Goal: Task Accomplishment & Management: Use online tool/utility

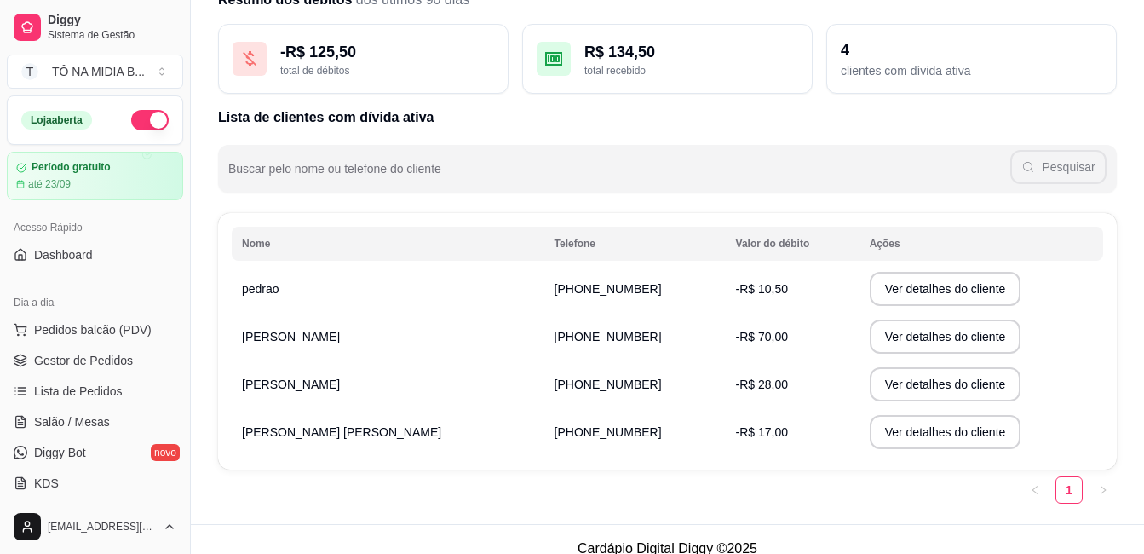
scroll to position [170, 0]
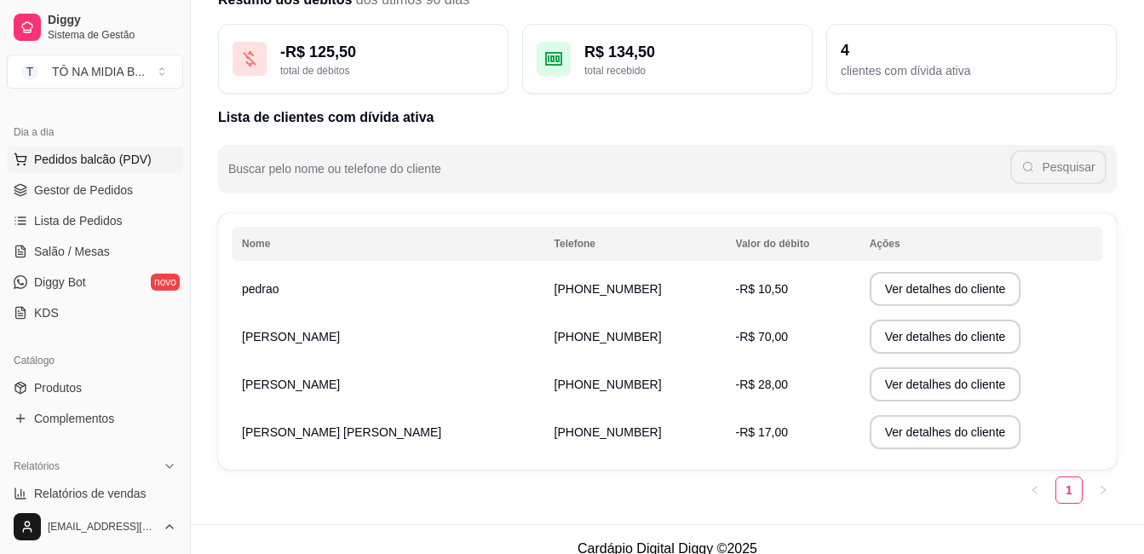
click at [109, 164] on span "Pedidos balcão (PDV)" at bounding box center [93, 159] width 118 height 17
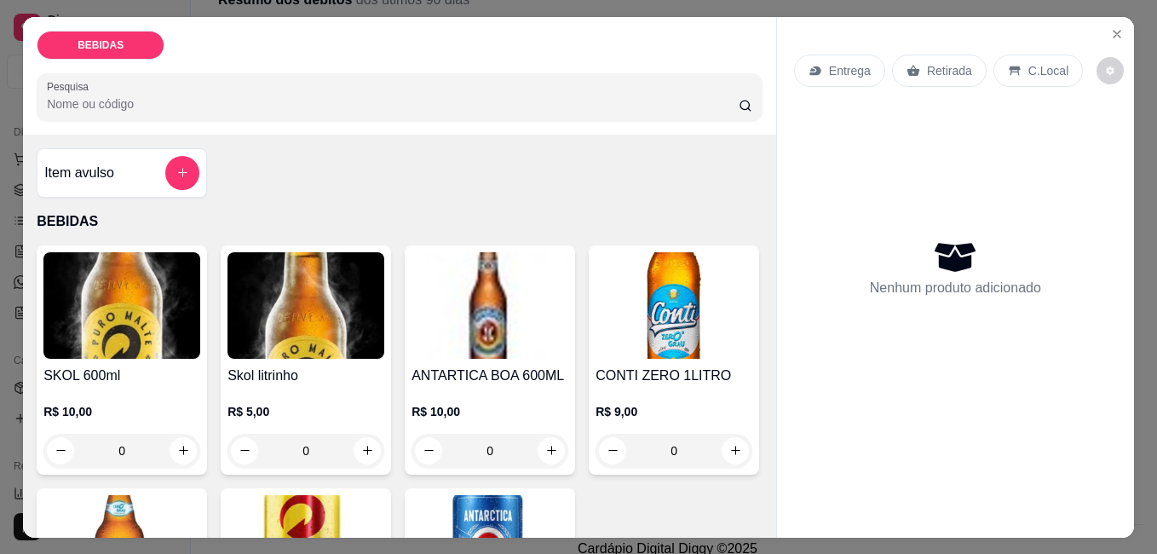
click at [185, 168] on button "add-separate-item" at bounding box center [182, 173] width 34 height 34
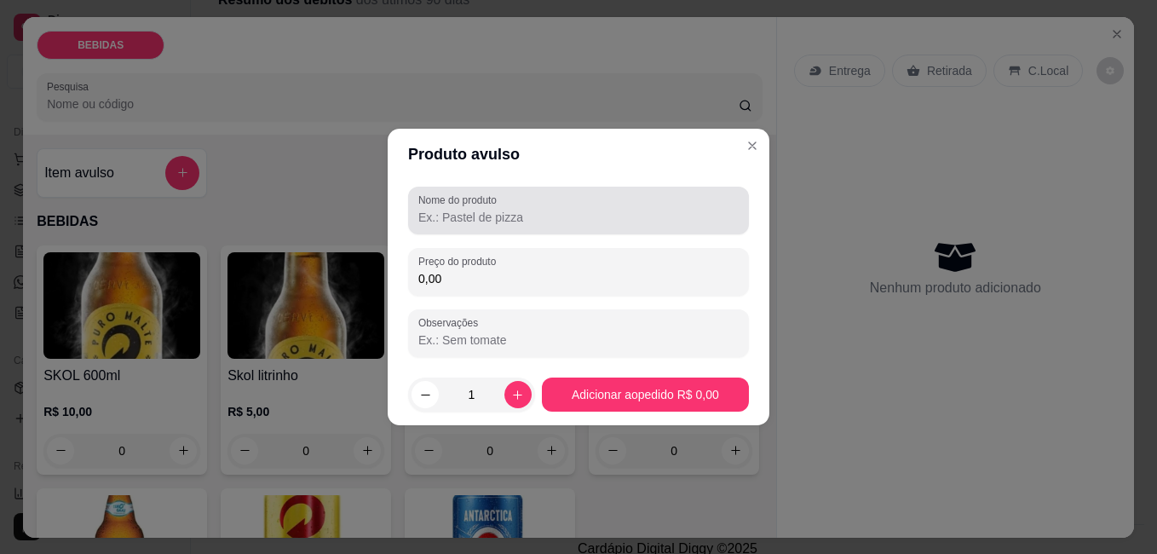
click at [509, 225] on input "Nome do produto" at bounding box center [578, 217] width 320 height 17
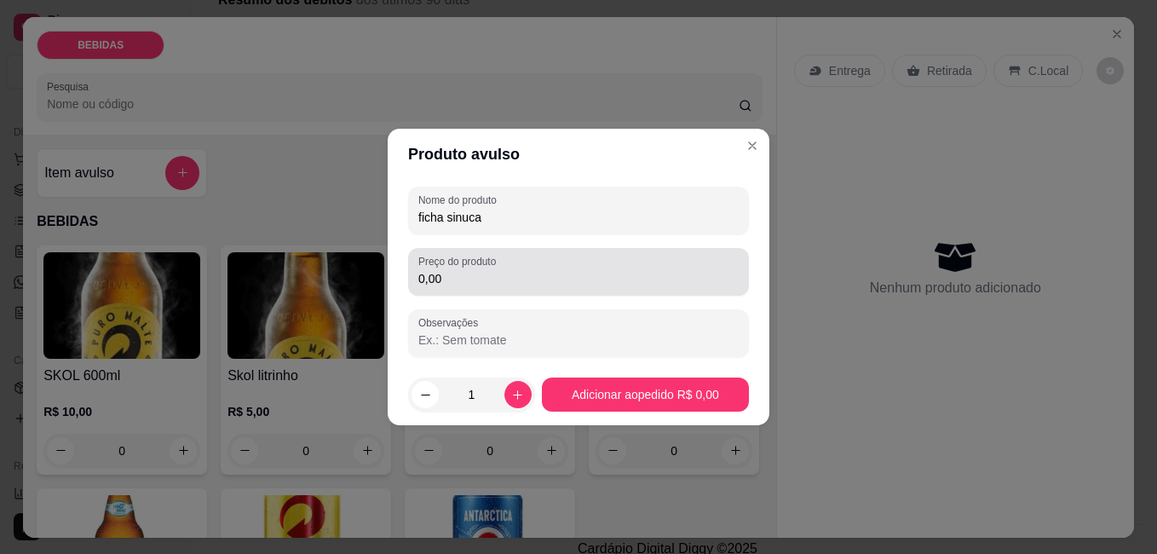
type input "ficha sinuca"
click at [535, 262] on div "0,00" at bounding box center [578, 272] width 320 height 34
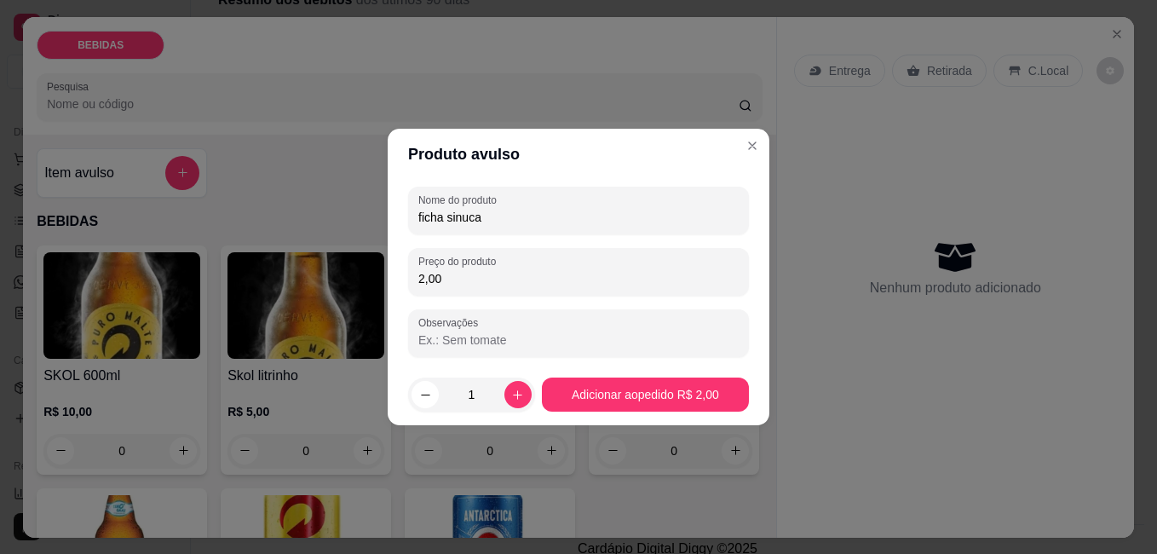
type input "2,00"
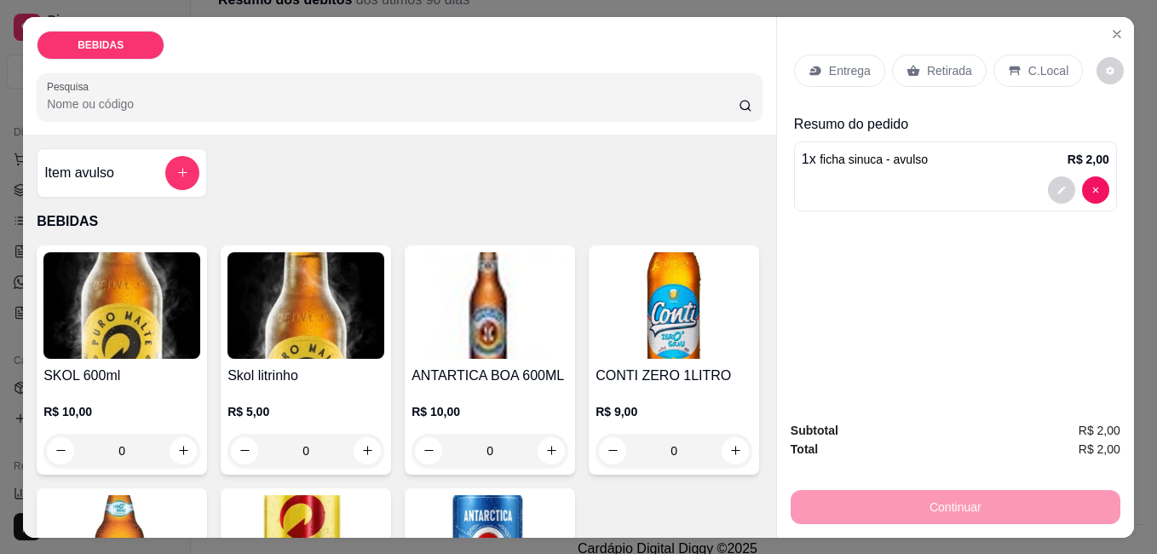
click at [1037, 72] on p "C.Local" at bounding box center [1048, 70] width 40 height 17
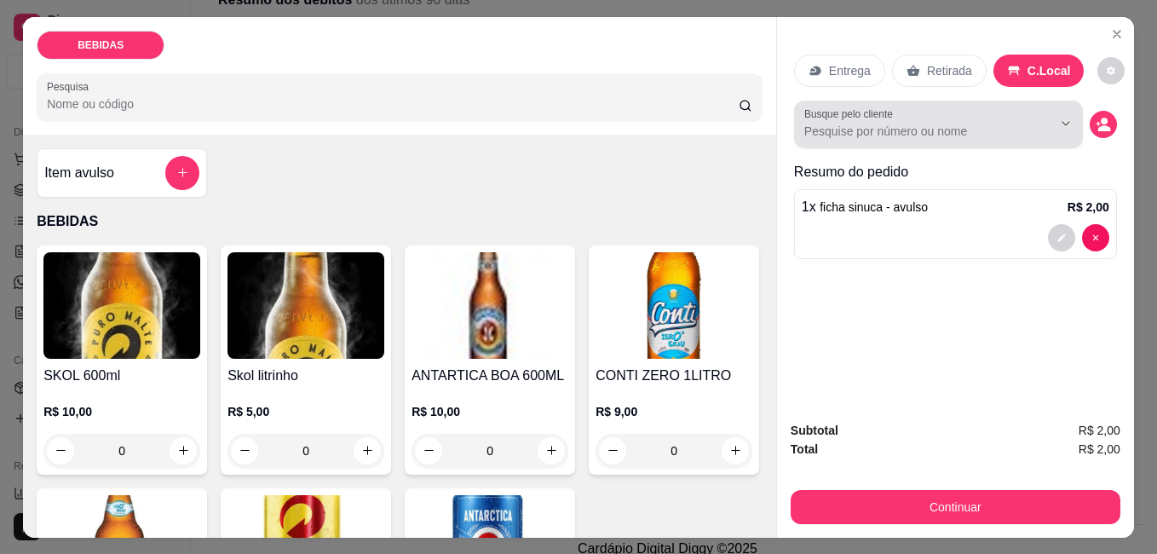
click at [994, 112] on div at bounding box center [938, 124] width 268 height 34
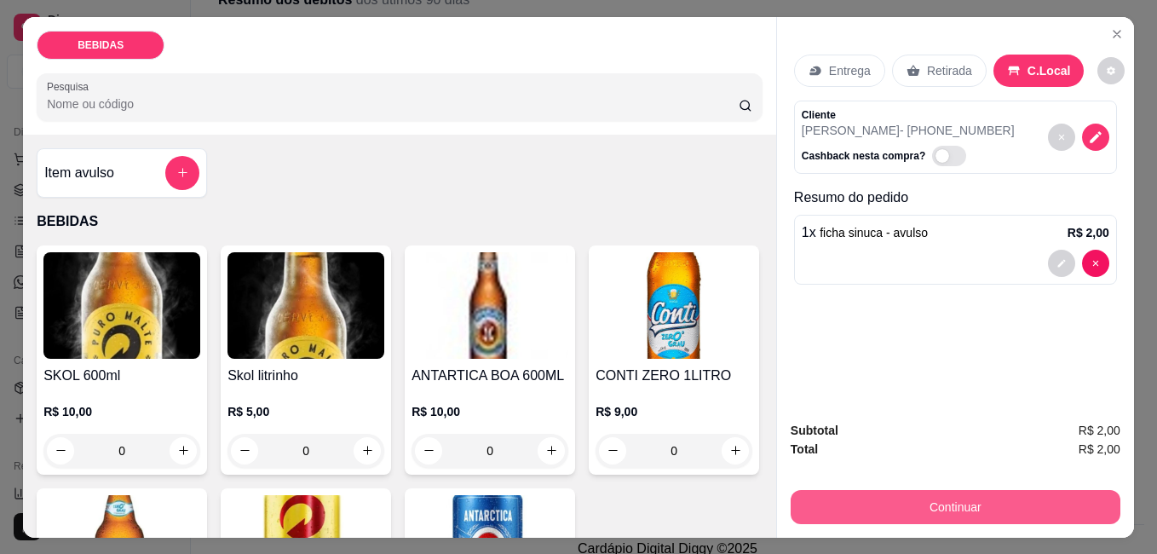
click at [987, 497] on button "Continuar" at bounding box center [956, 507] width 330 height 34
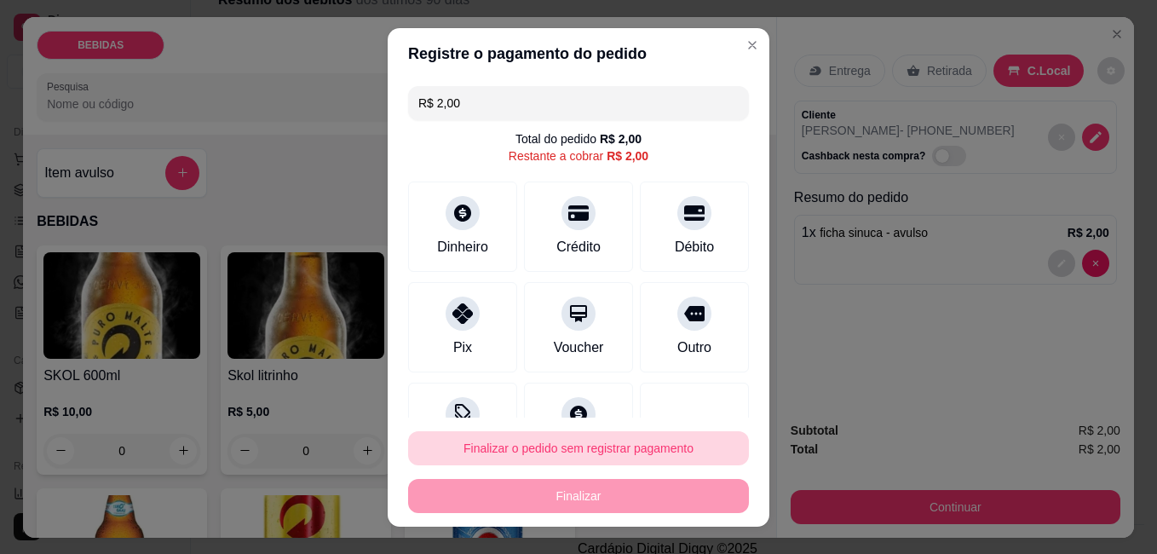
click at [616, 435] on button "Finalizar o pedido sem registrar pagamento" at bounding box center [578, 448] width 341 height 34
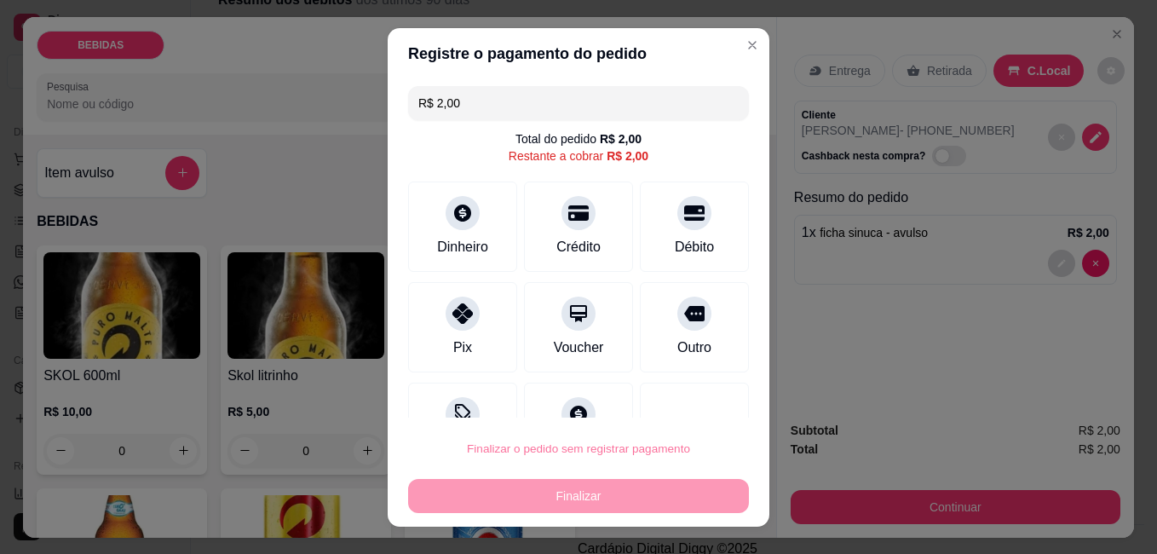
click at [673, 396] on button "Confirmar" at bounding box center [675, 400] width 63 height 26
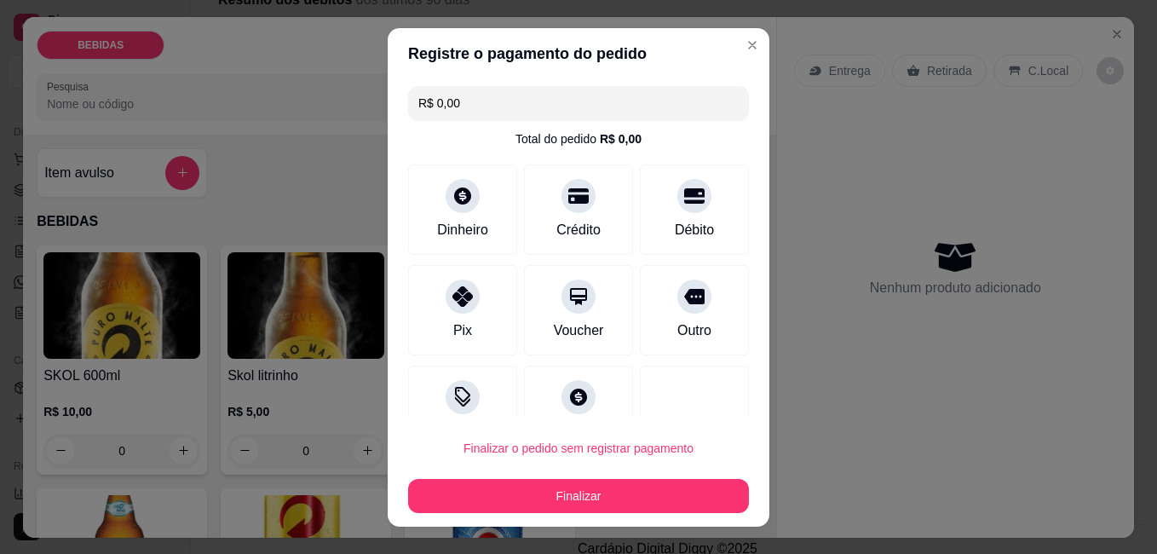
type input "R$ 0,00"
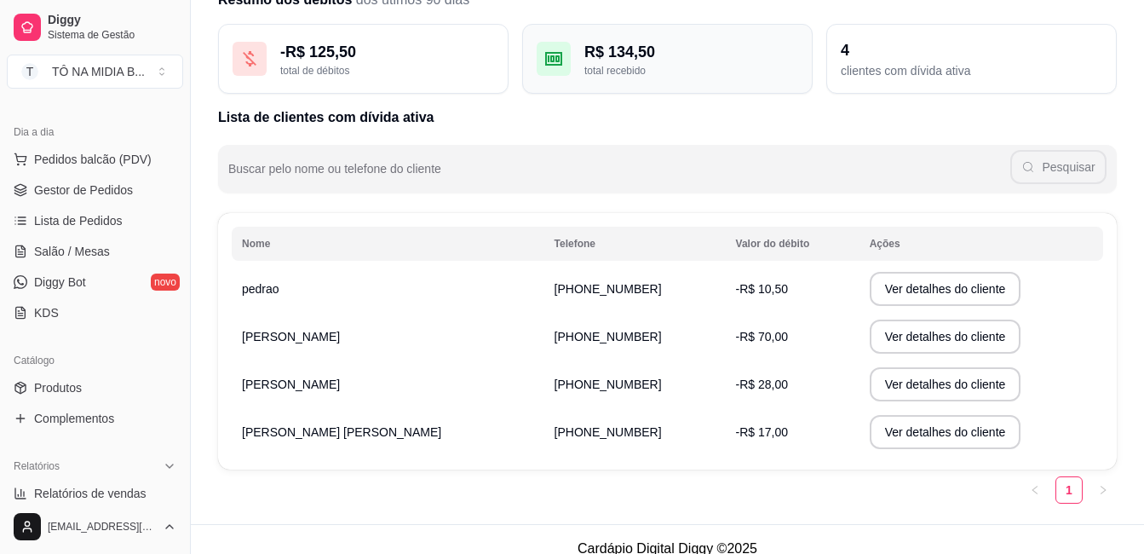
click at [729, 53] on div "R$ 134,50" at bounding box center [691, 52] width 214 height 24
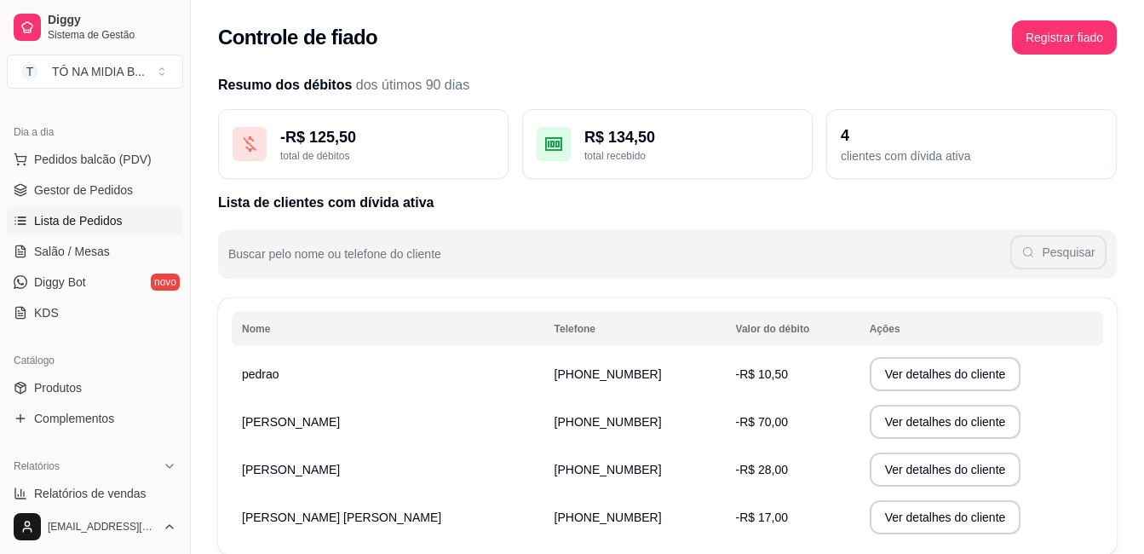
click at [101, 223] on span "Lista de Pedidos" at bounding box center [78, 220] width 89 height 17
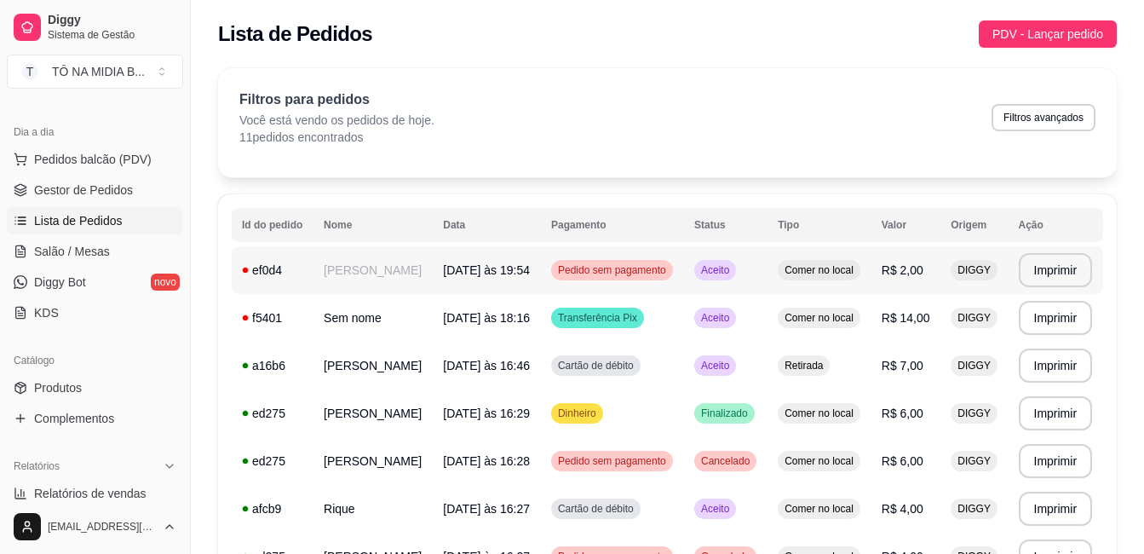
click at [649, 262] on td "Pedido sem pagamento" at bounding box center [612, 270] width 143 height 48
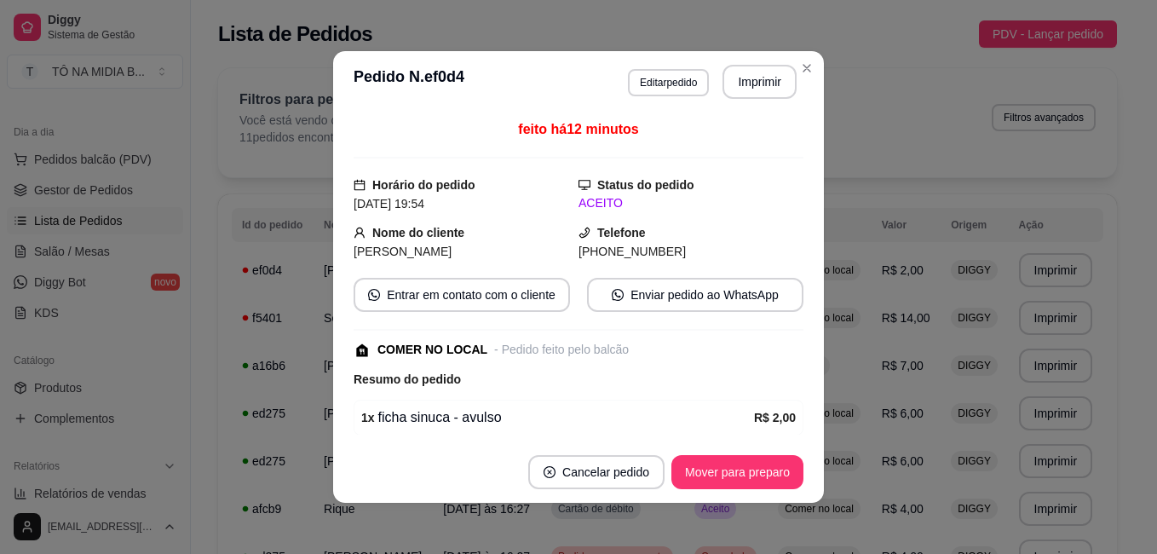
click at [676, 93] on button "Editar pedido" at bounding box center [668, 82] width 81 height 27
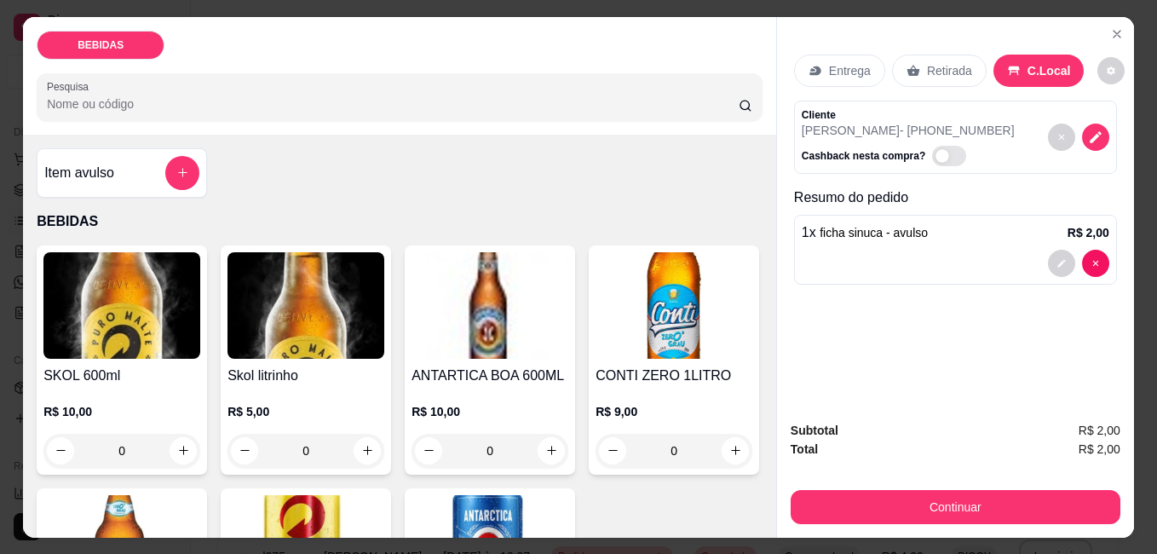
click at [897, 226] on span "ficha sinuca - avulso" at bounding box center [874, 233] width 108 height 14
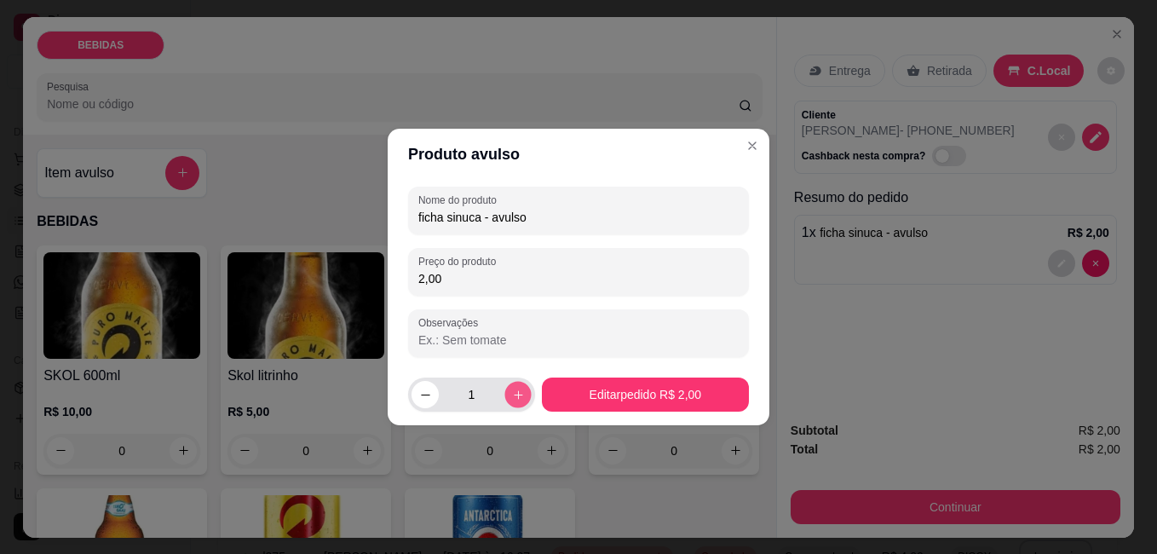
click at [504, 398] on button "increase-product-quantity" at bounding box center [517, 394] width 26 height 26
type input "2"
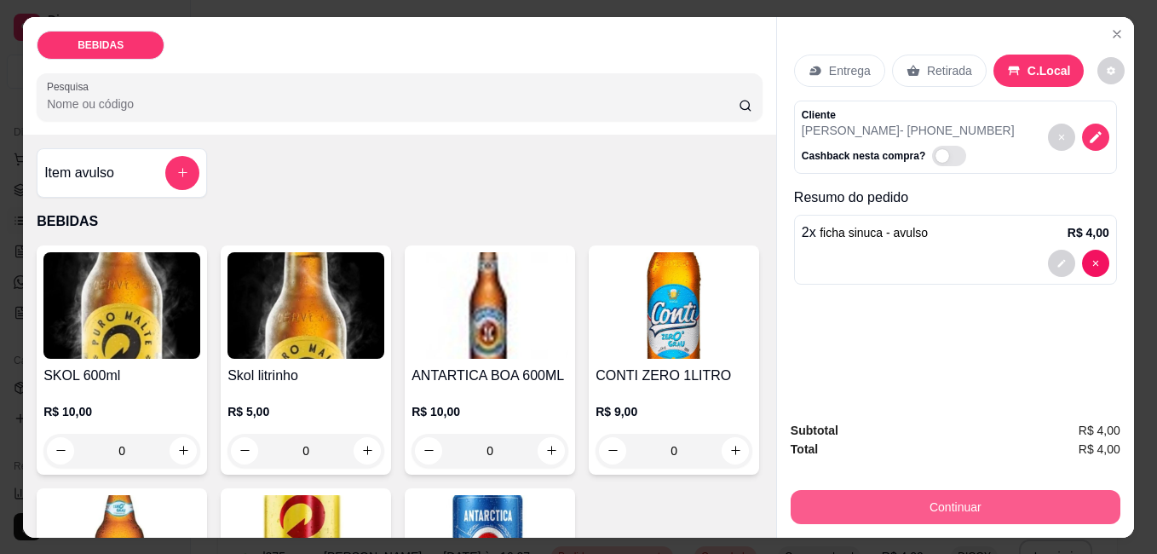
click at [826, 502] on button "Continuar" at bounding box center [956, 507] width 330 height 34
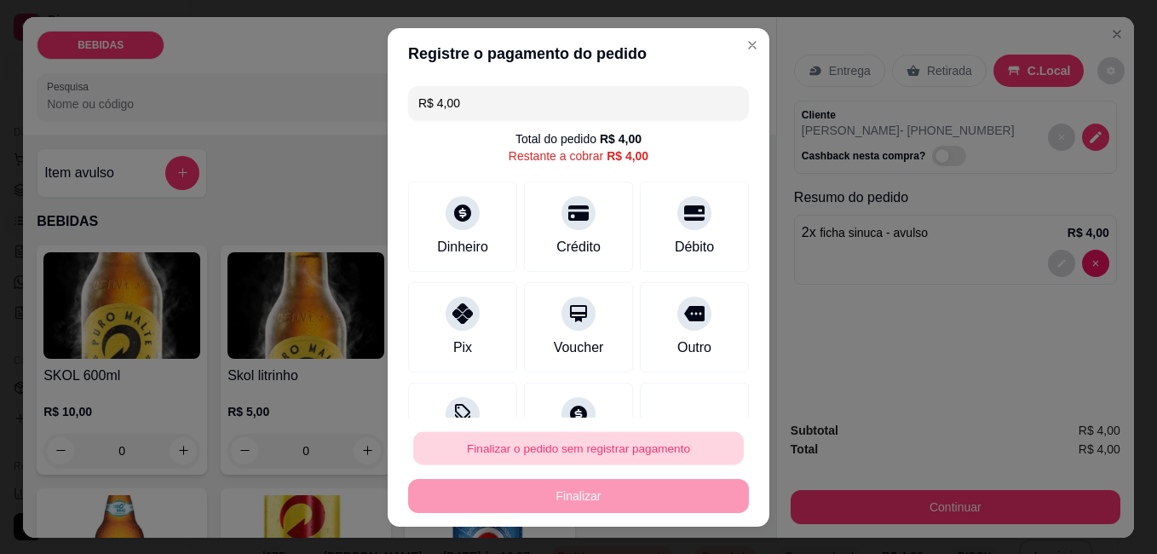
click at [571, 451] on button "Finalizar o pedido sem registrar pagamento" at bounding box center [578, 447] width 331 height 33
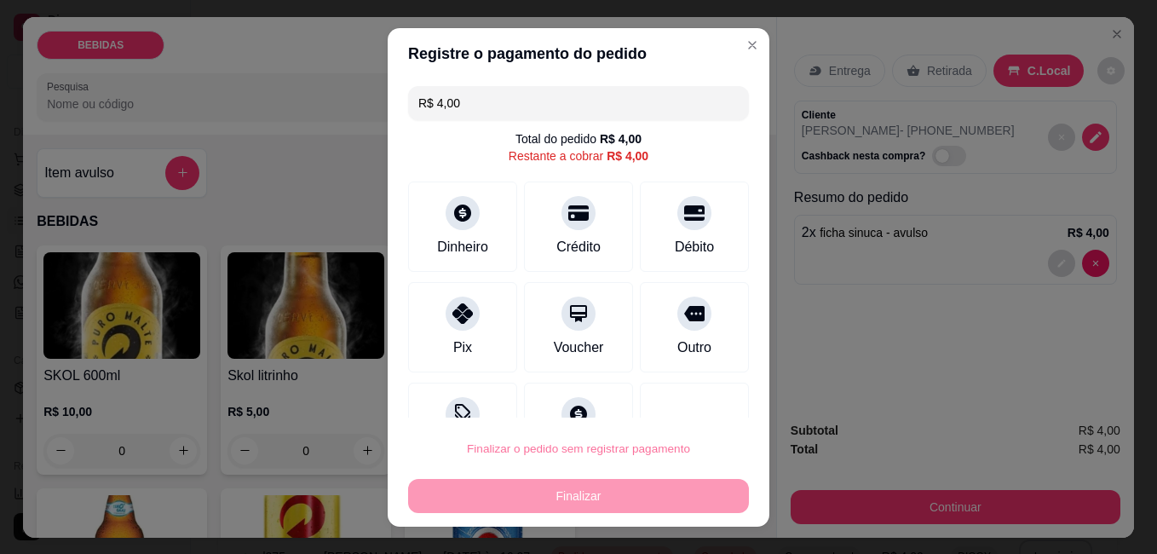
click at [660, 403] on button "Confirmar" at bounding box center [675, 400] width 63 height 26
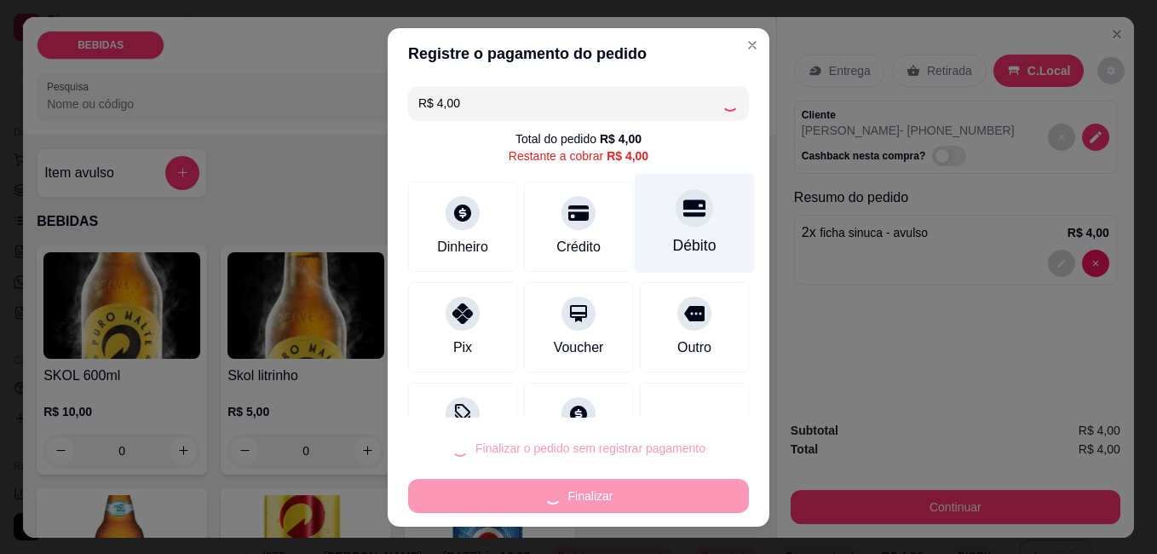
type input "R$ 0,00"
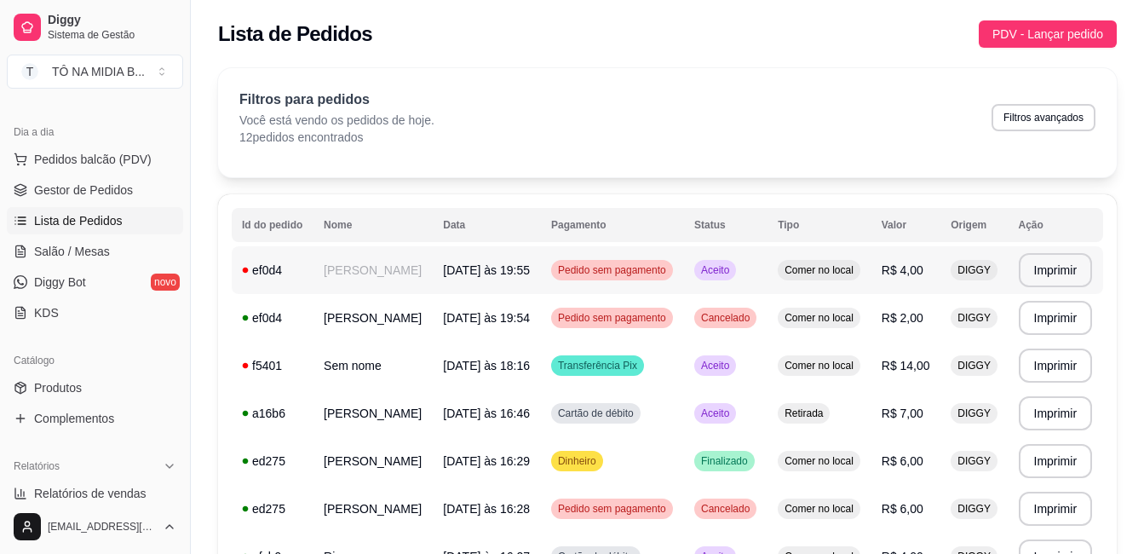
click at [481, 279] on td "[DATE] às 19:55" at bounding box center [487, 270] width 108 height 48
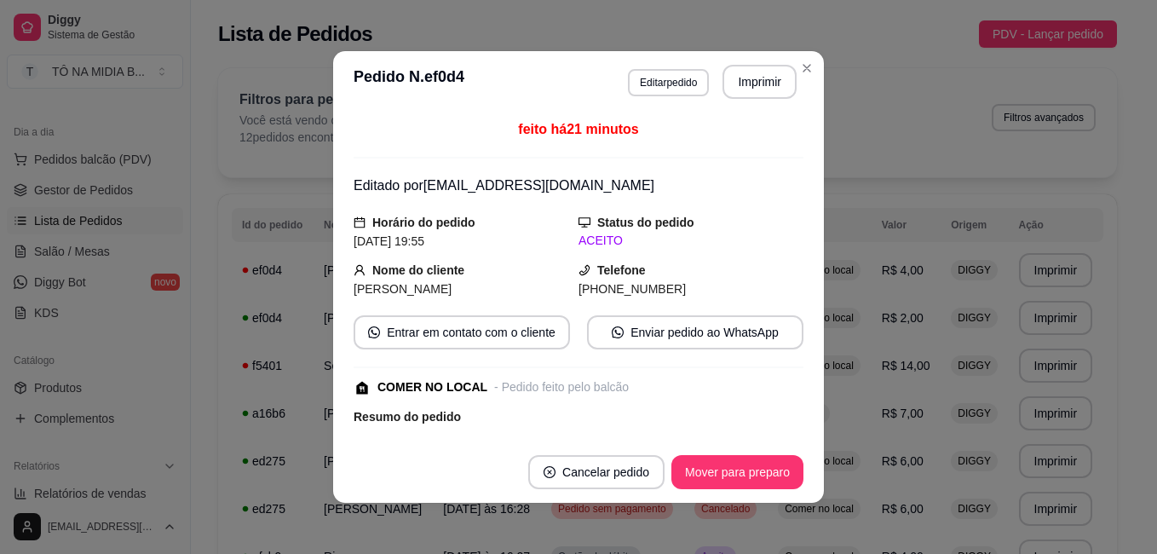
scroll to position [163, 0]
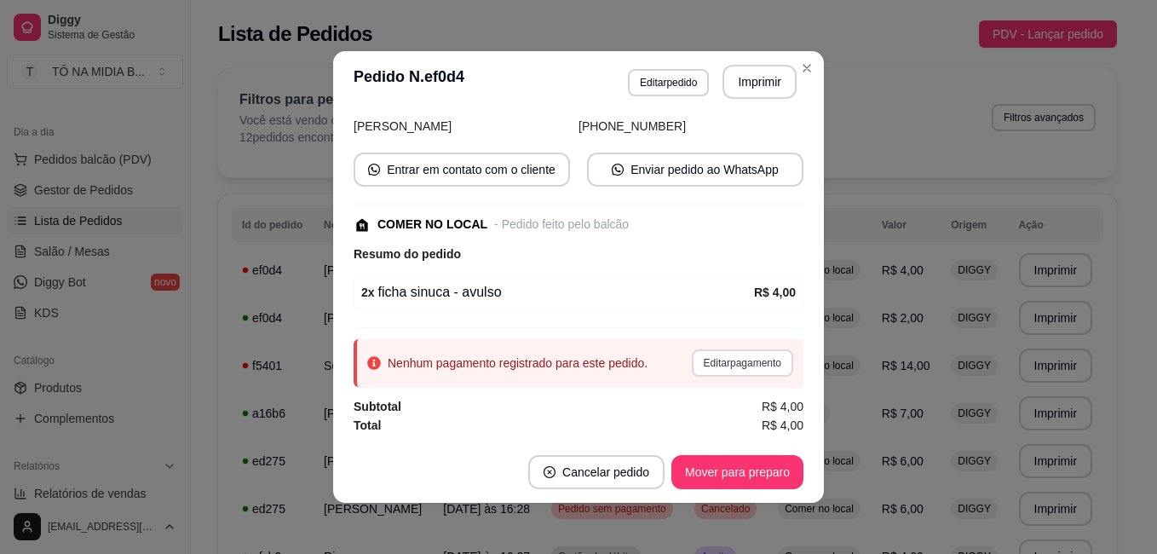
click at [692, 361] on button "Editar pagamento" at bounding box center [742, 362] width 101 height 27
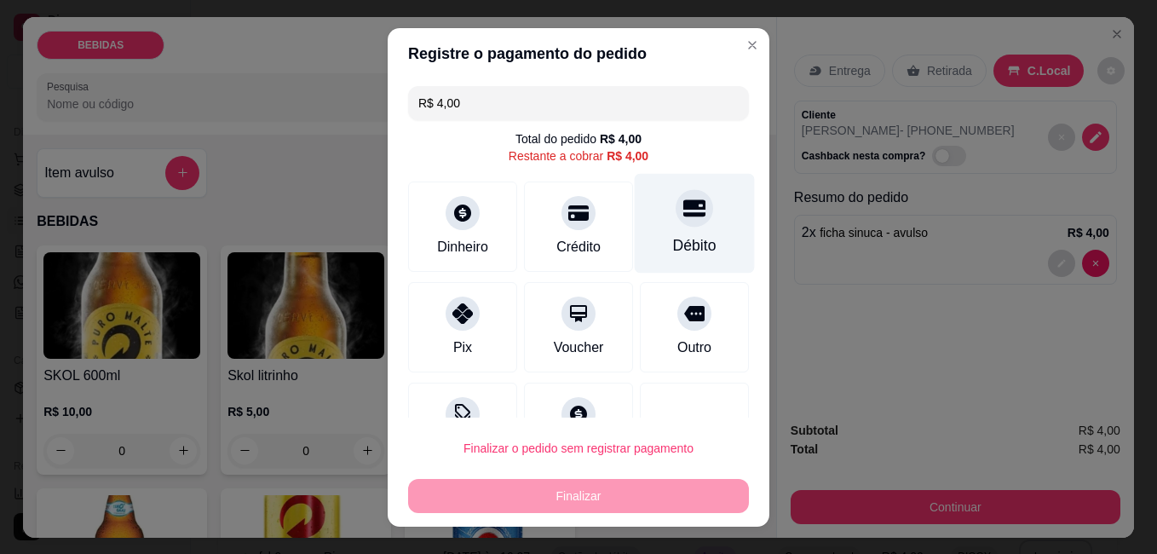
click at [673, 237] on div "Débito" at bounding box center [694, 245] width 43 height 22
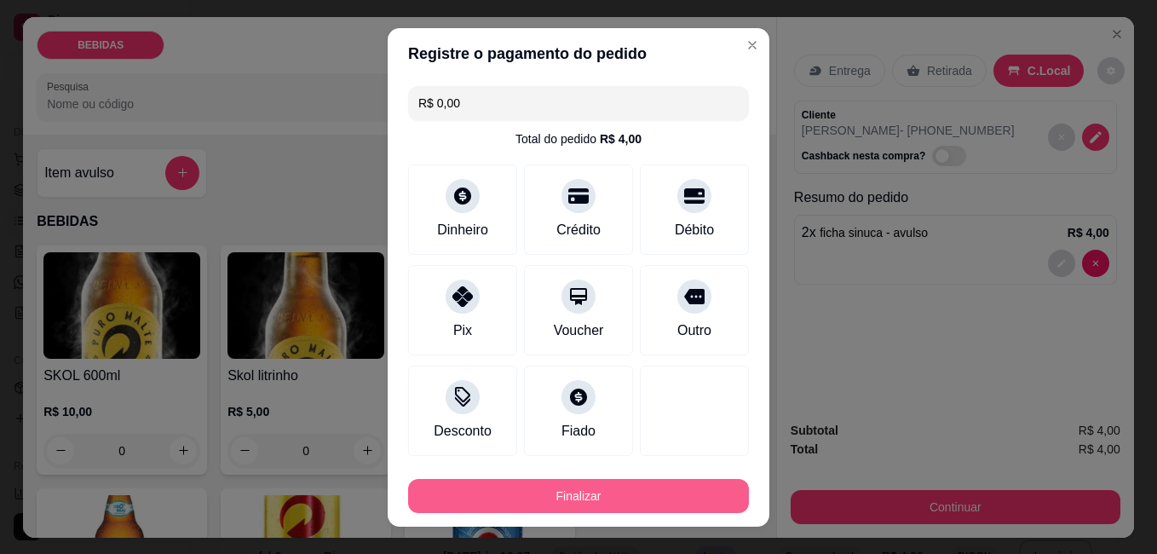
click at [654, 485] on button "Finalizar" at bounding box center [578, 496] width 341 height 34
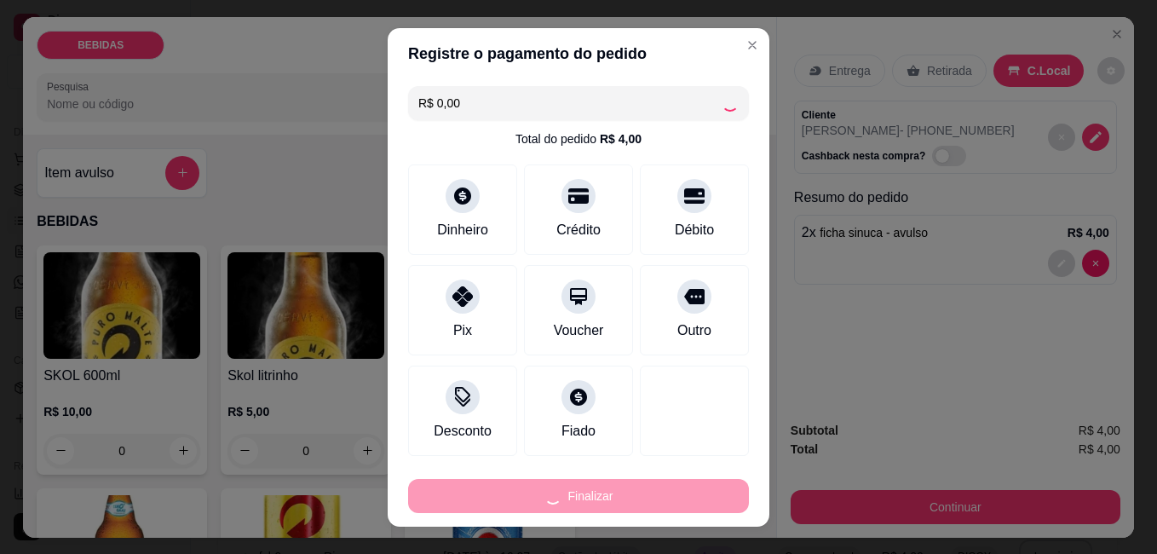
type input "-R$ 4,00"
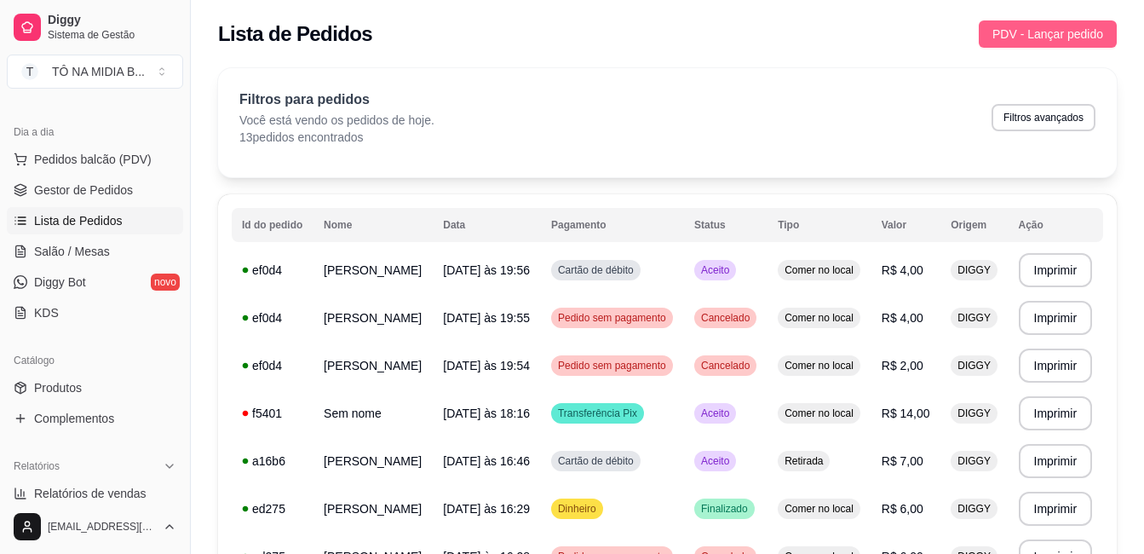
click at [1085, 39] on span "PDV - Lançar pedido" at bounding box center [1048, 34] width 111 height 19
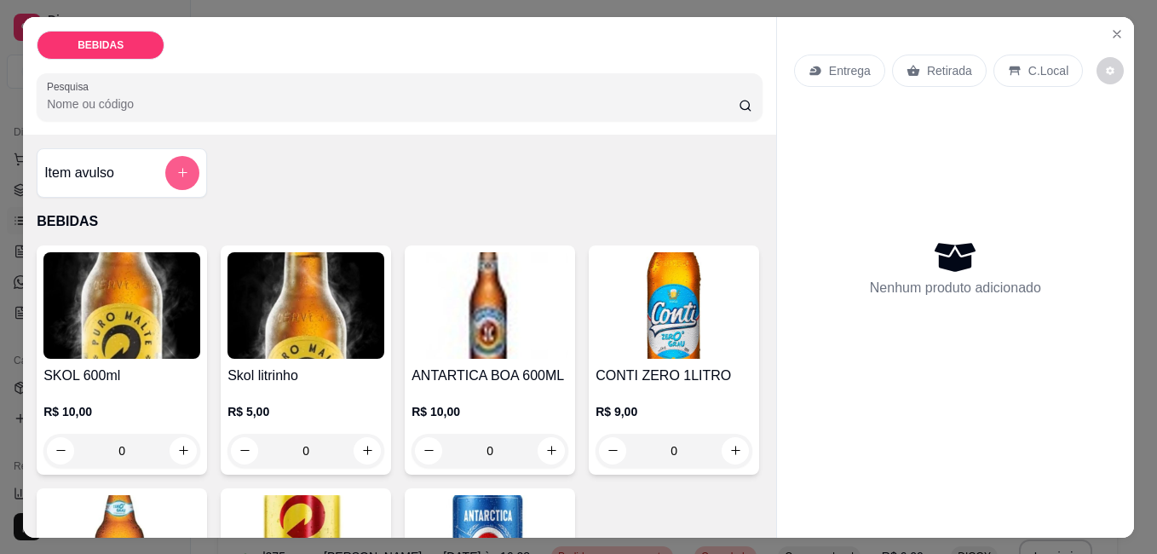
click at [177, 158] on button "add-separate-item" at bounding box center [182, 173] width 34 height 34
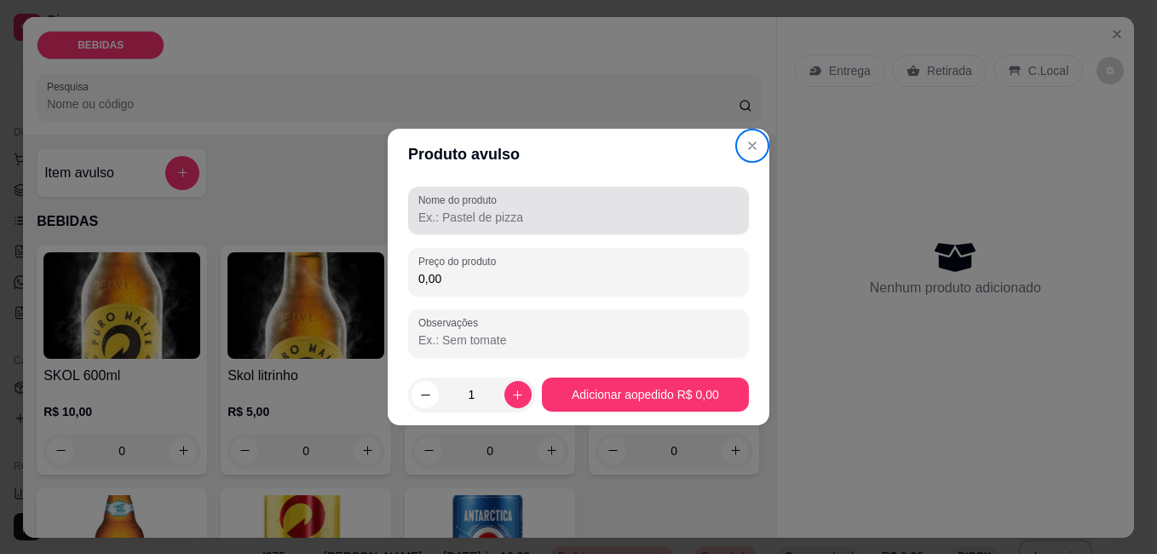
click at [673, 215] on input "Nome do produto" at bounding box center [578, 217] width 320 height 17
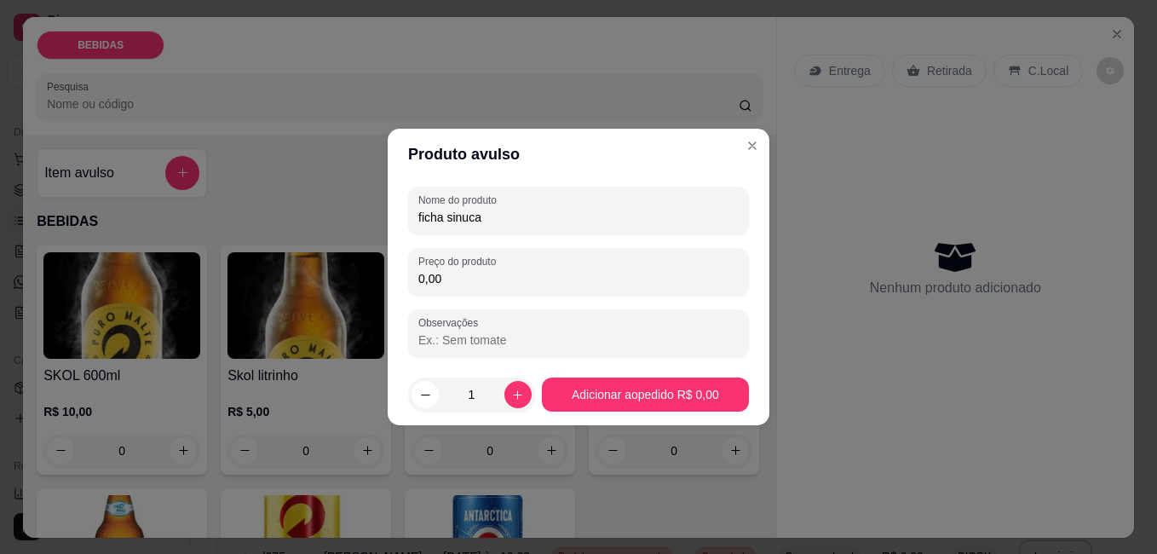
type input "ficha sinuca"
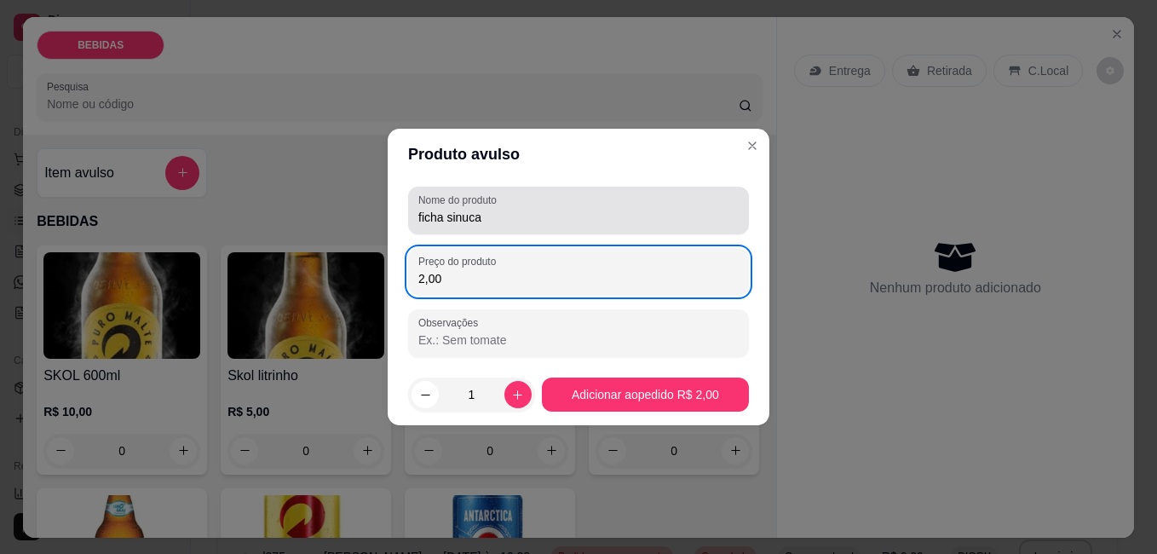
type input "2,00"
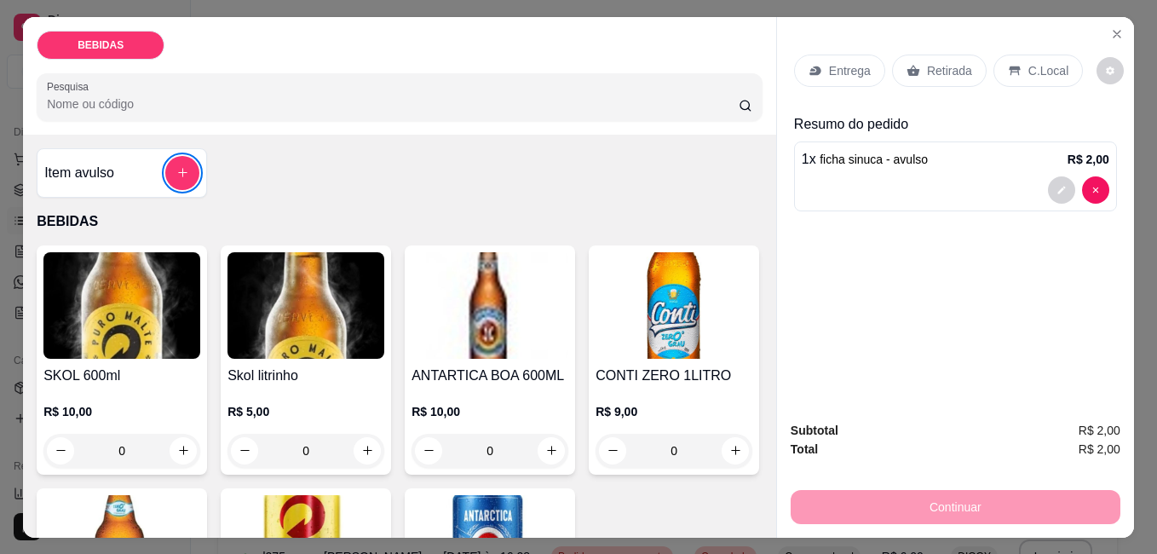
click at [914, 57] on div "Retirada" at bounding box center [939, 71] width 95 height 32
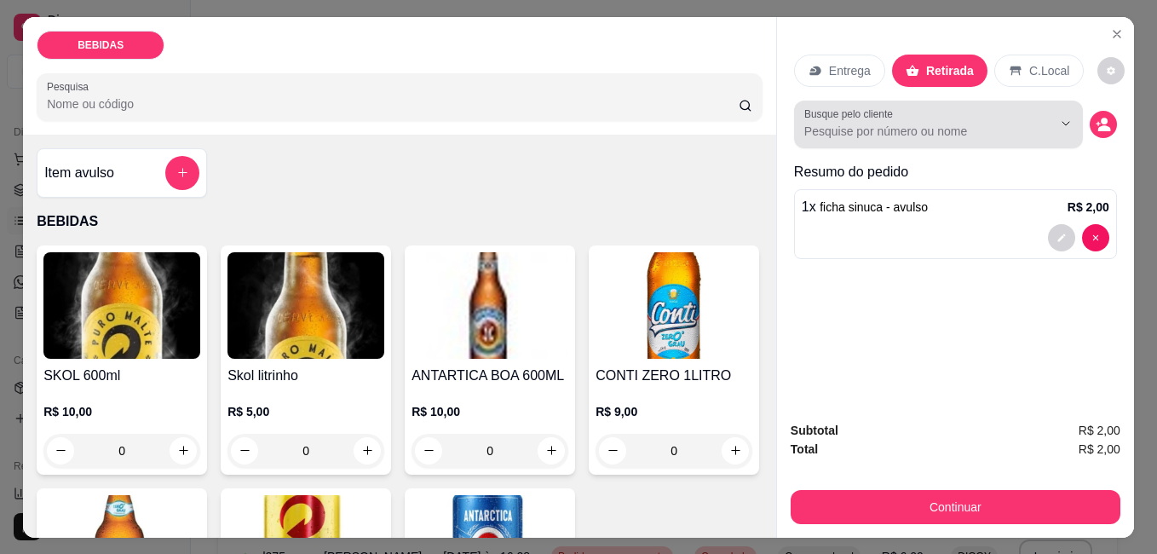
click at [996, 129] on input "Busque pelo cliente" at bounding box center [914, 131] width 221 height 17
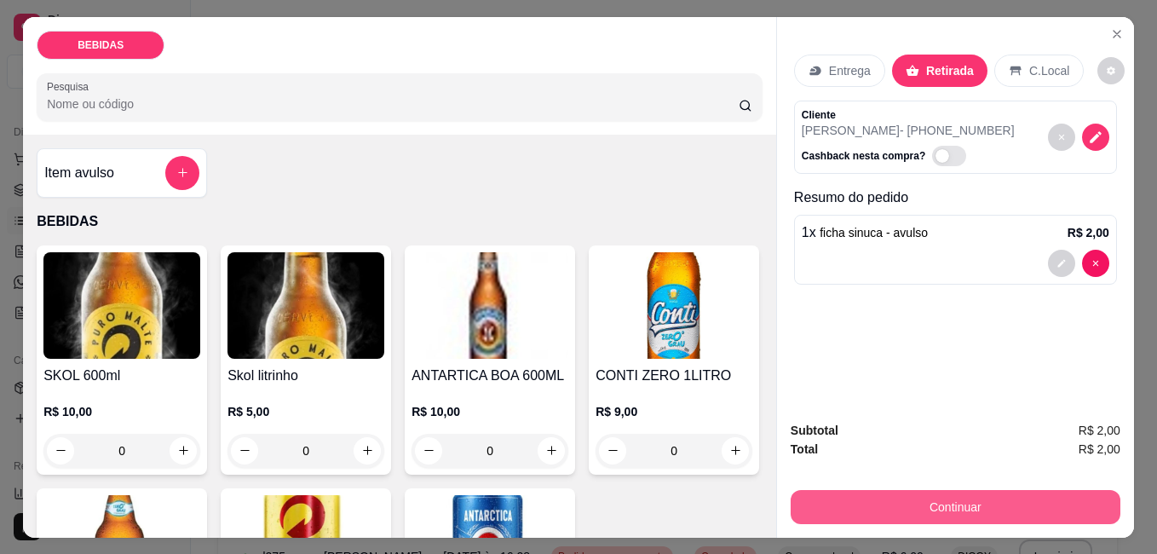
click at [1068, 501] on button "Continuar" at bounding box center [956, 507] width 330 height 34
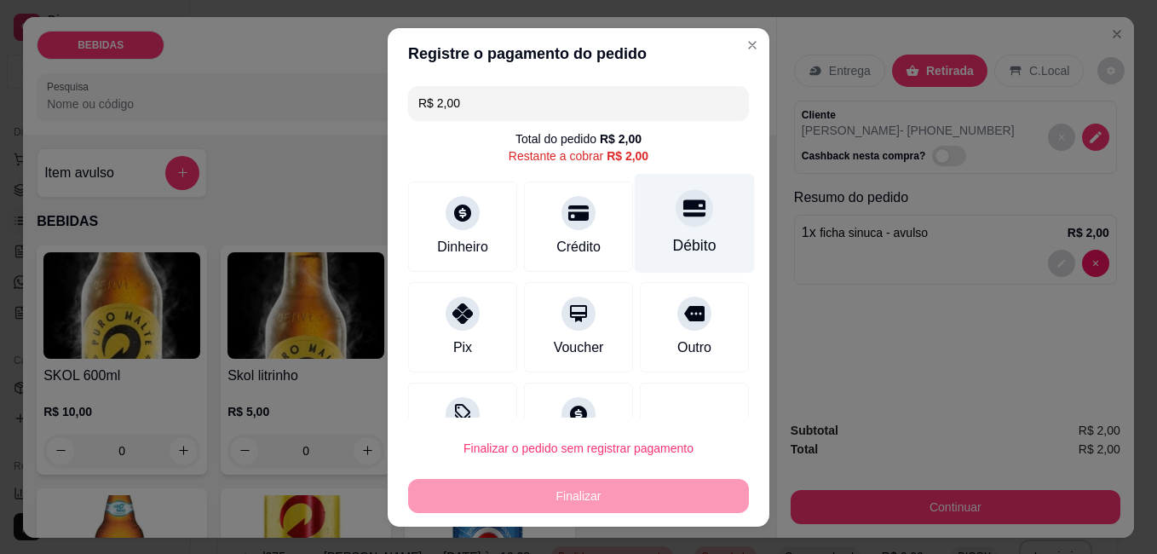
click at [676, 217] on div at bounding box center [694, 207] width 37 height 37
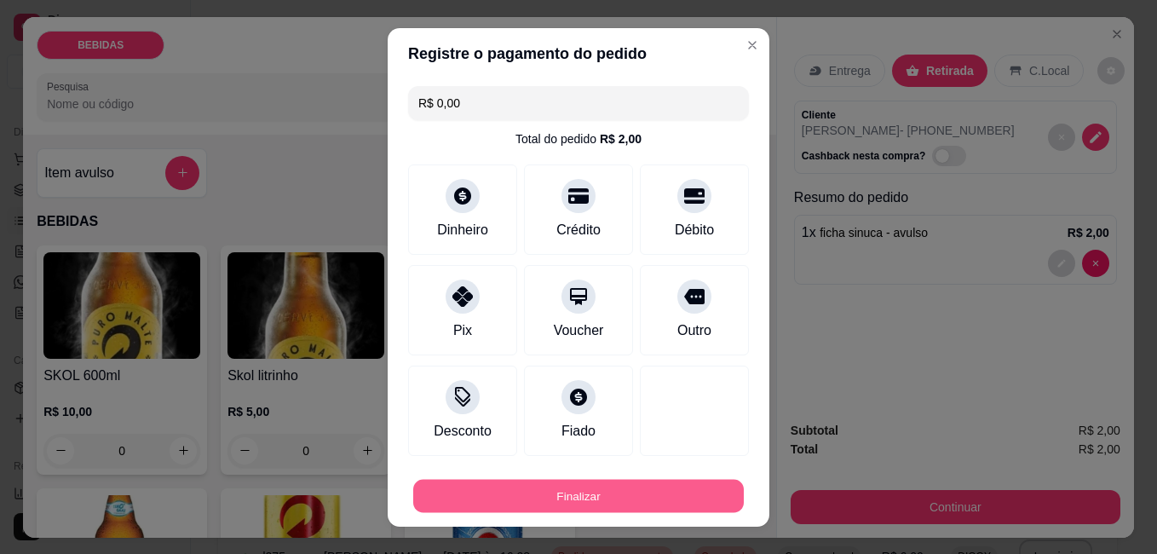
click at [665, 500] on button "Finalizar" at bounding box center [578, 495] width 331 height 33
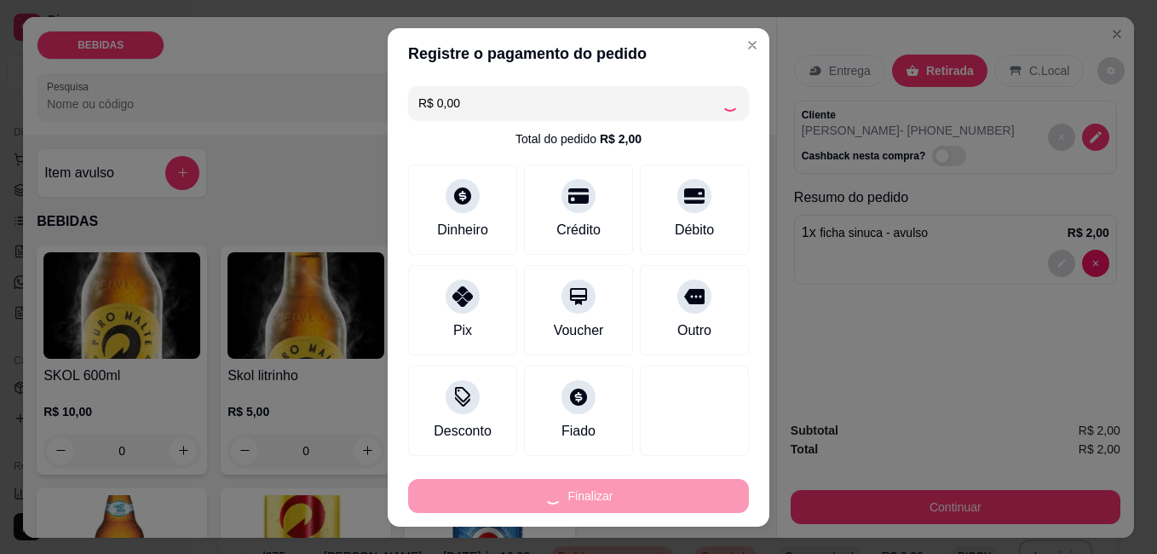
type input "-R$ 2,00"
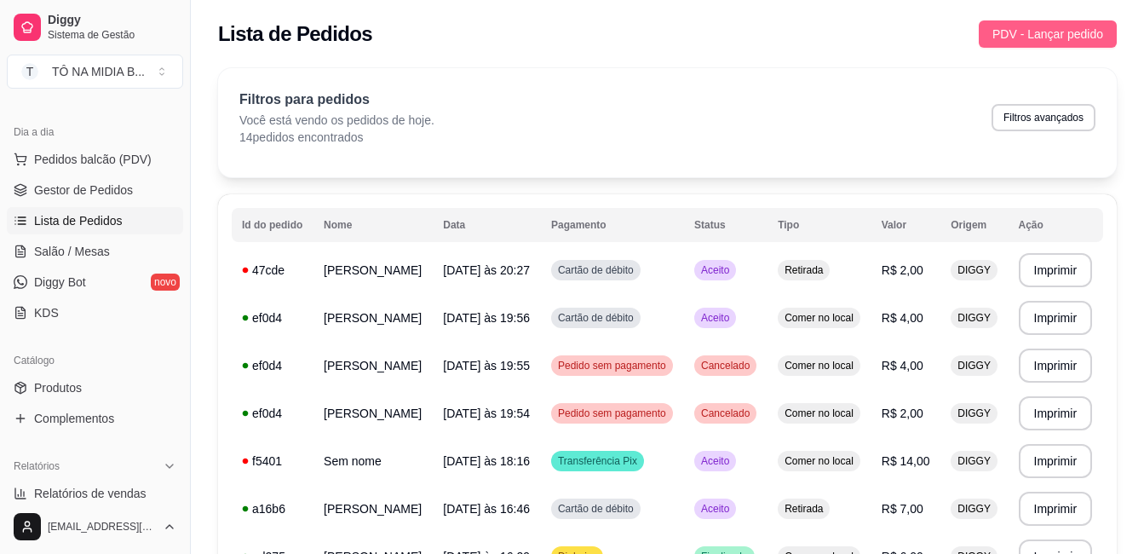
click at [1087, 21] on button "PDV - Lançar pedido" at bounding box center [1048, 33] width 138 height 27
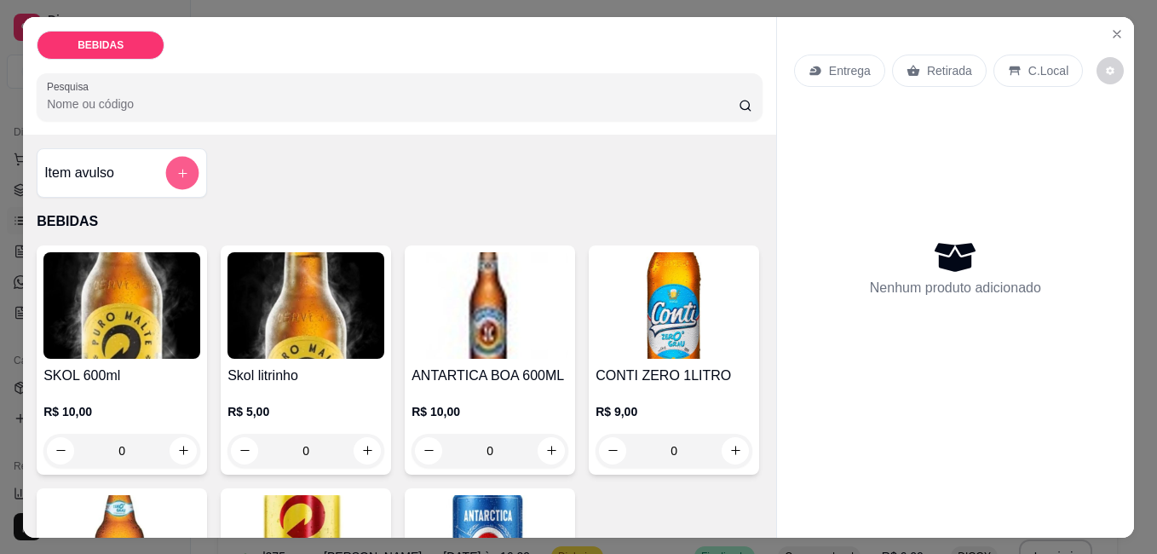
click at [178, 168] on icon "add-separate-item" at bounding box center [182, 172] width 9 height 9
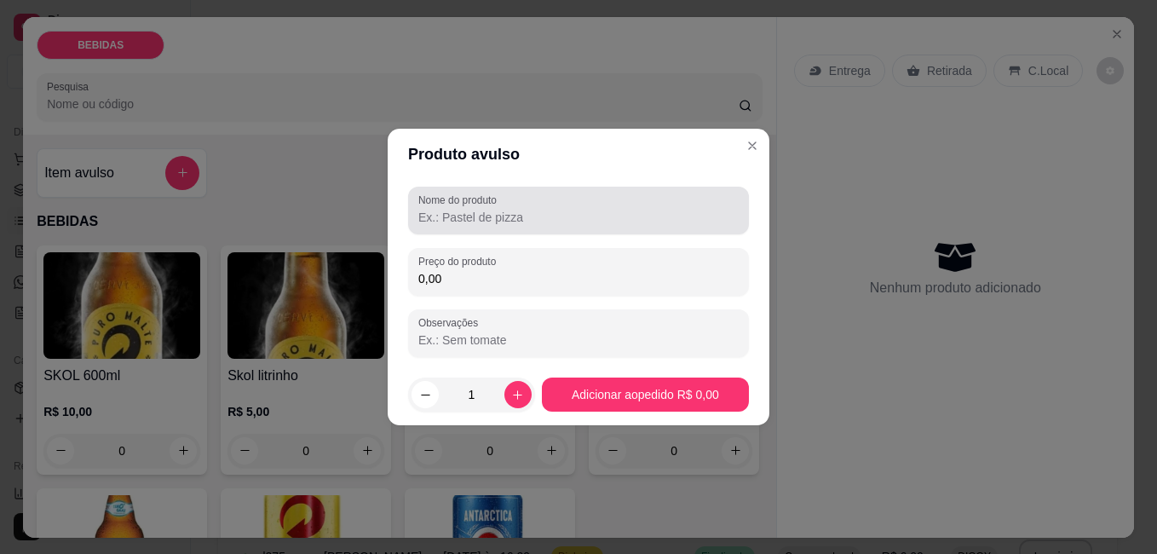
click at [621, 228] on div "Nome do produto" at bounding box center [578, 211] width 341 height 48
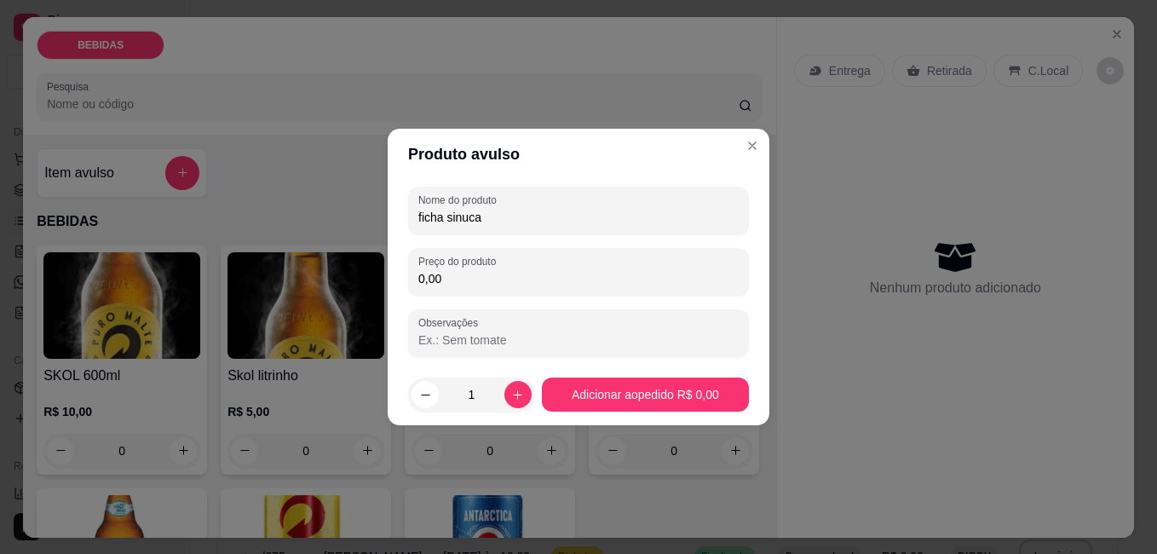
type input "ficha sinuca"
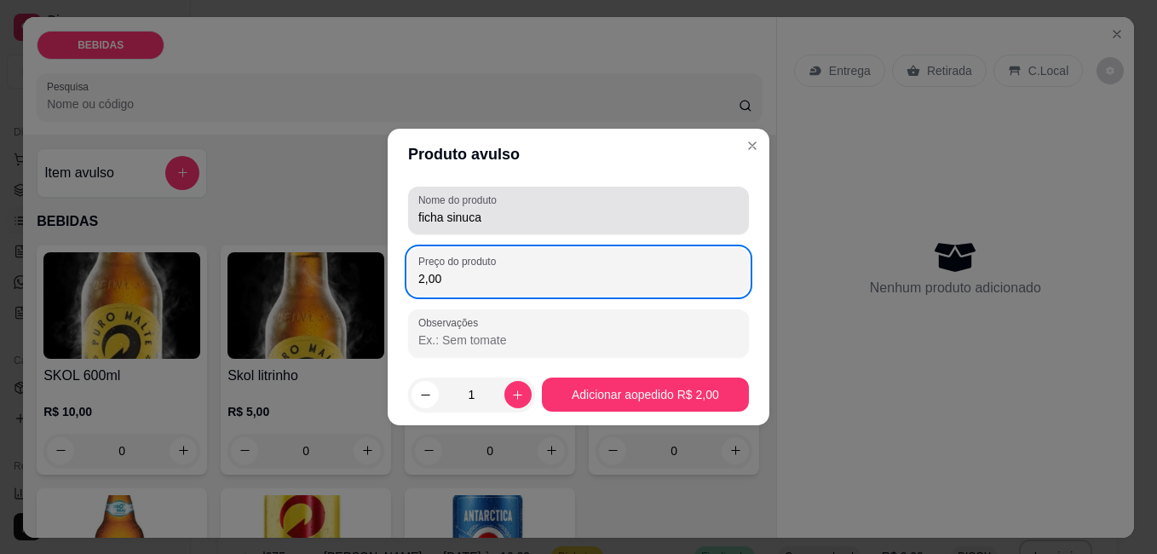
type input "2,00"
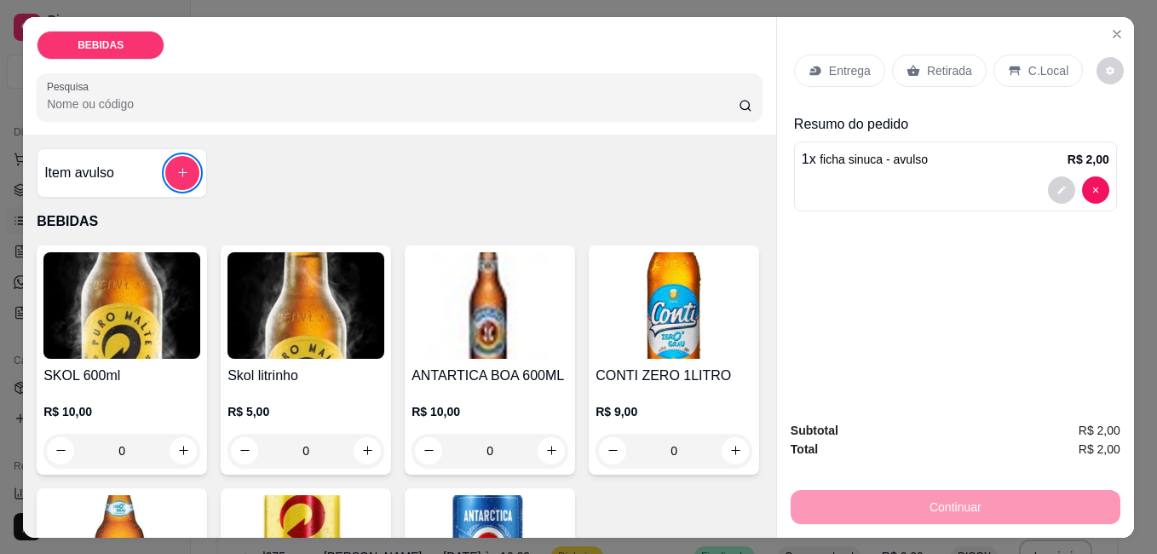
click at [1028, 63] on p "C.Local" at bounding box center [1048, 70] width 40 height 17
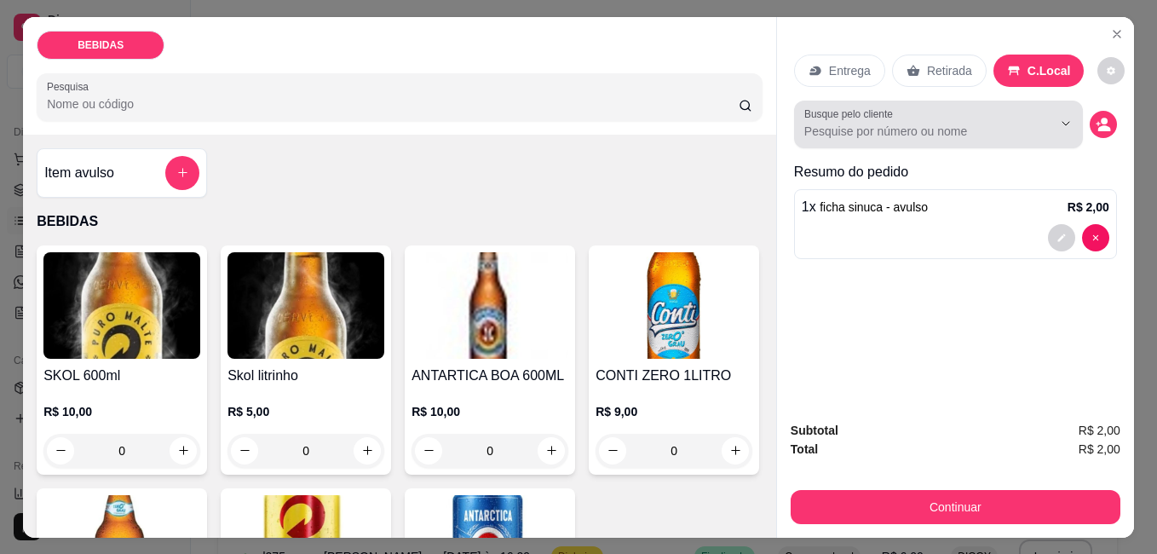
click at [993, 126] on input "Busque pelo cliente" at bounding box center [914, 131] width 221 height 17
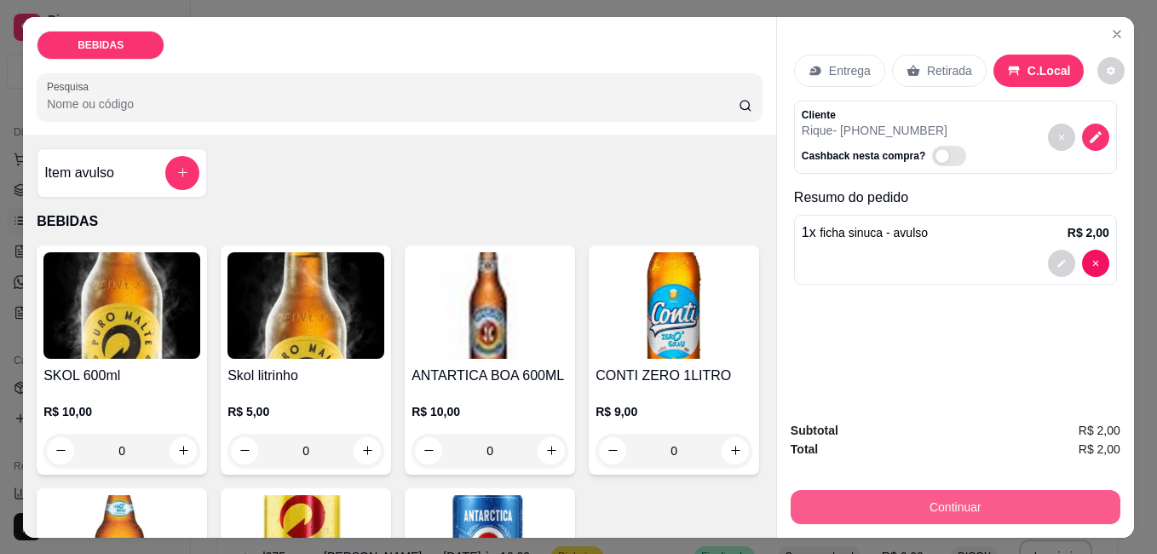
click at [976, 490] on button "Continuar" at bounding box center [956, 507] width 330 height 34
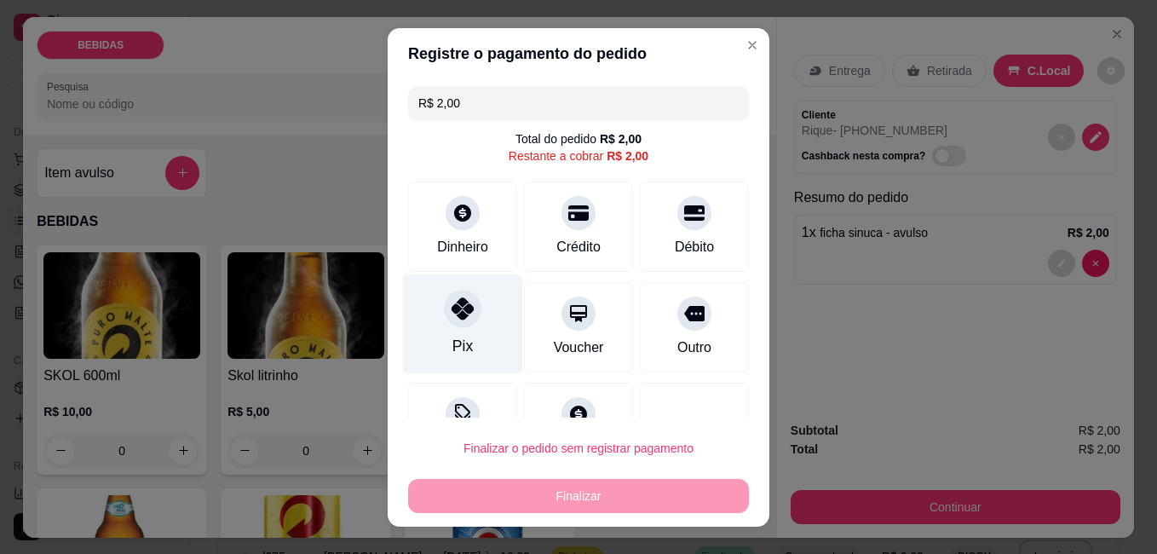
click at [466, 348] on div "Pix" at bounding box center [463, 323] width 120 height 100
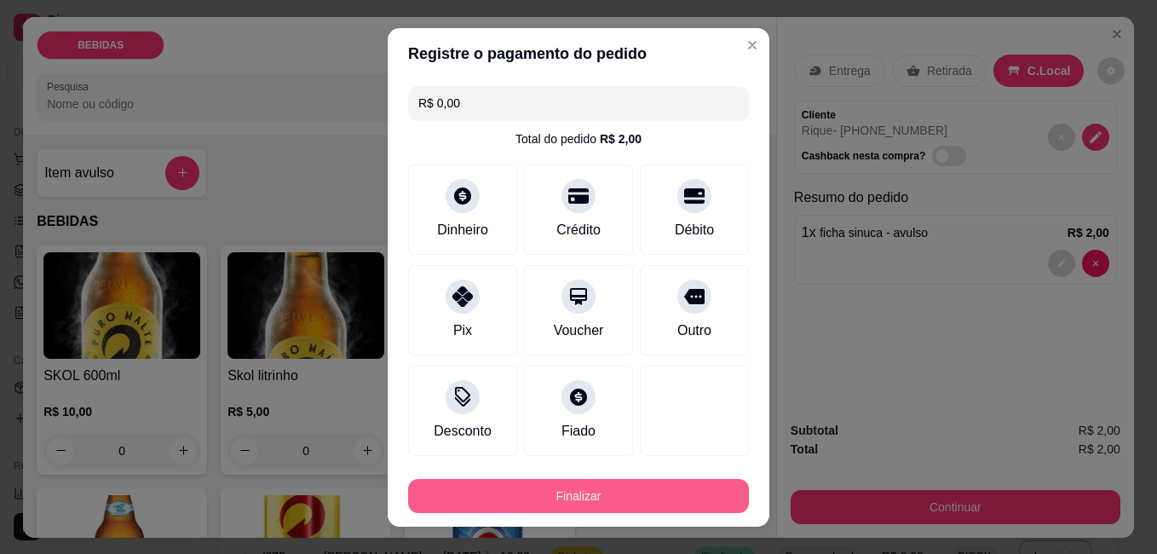
click at [554, 498] on button "Finalizar" at bounding box center [578, 496] width 341 height 34
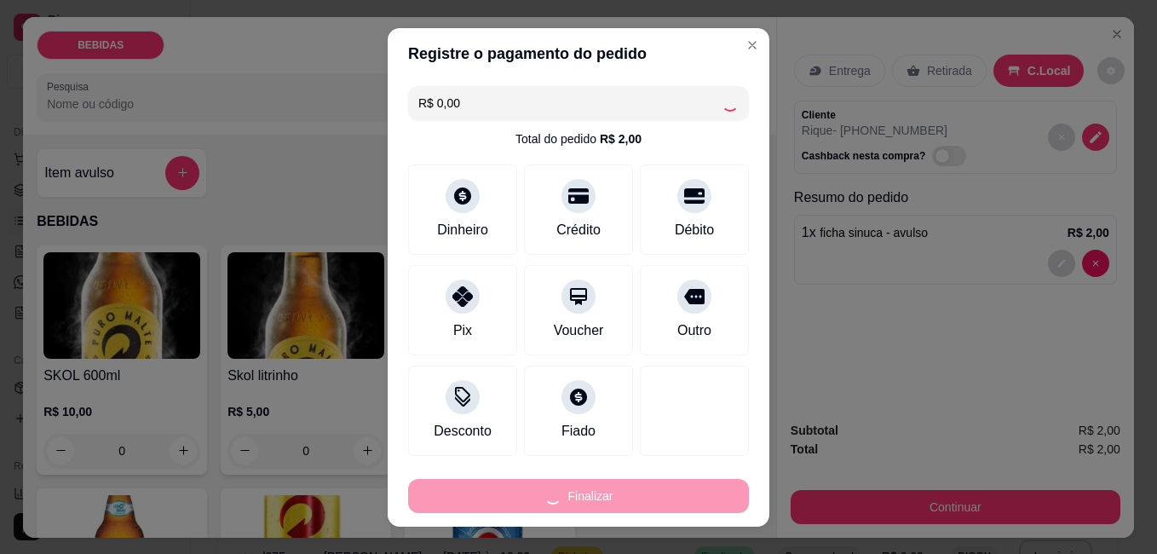
type input "-R$ 2,00"
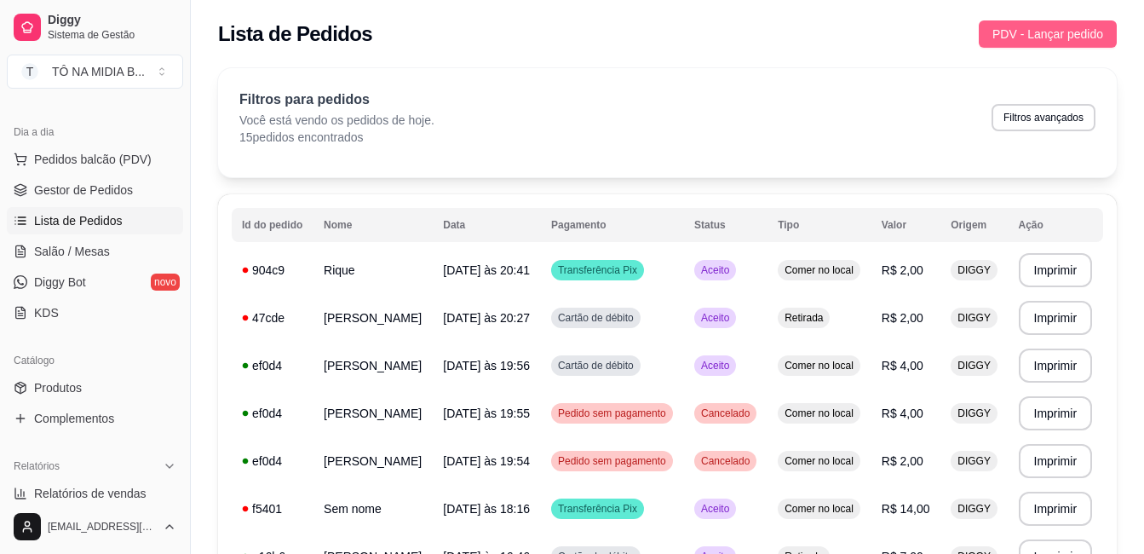
click at [1033, 24] on button "PDV - Lançar pedido" at bounding box center [1048, 33] width 138 height 27
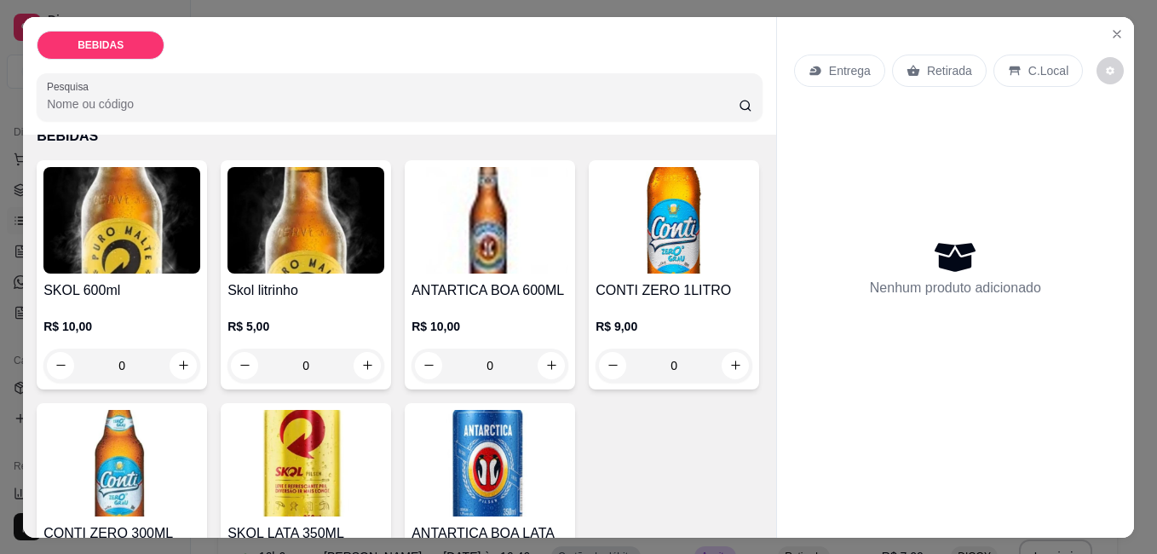
scroll to position [341, 0]
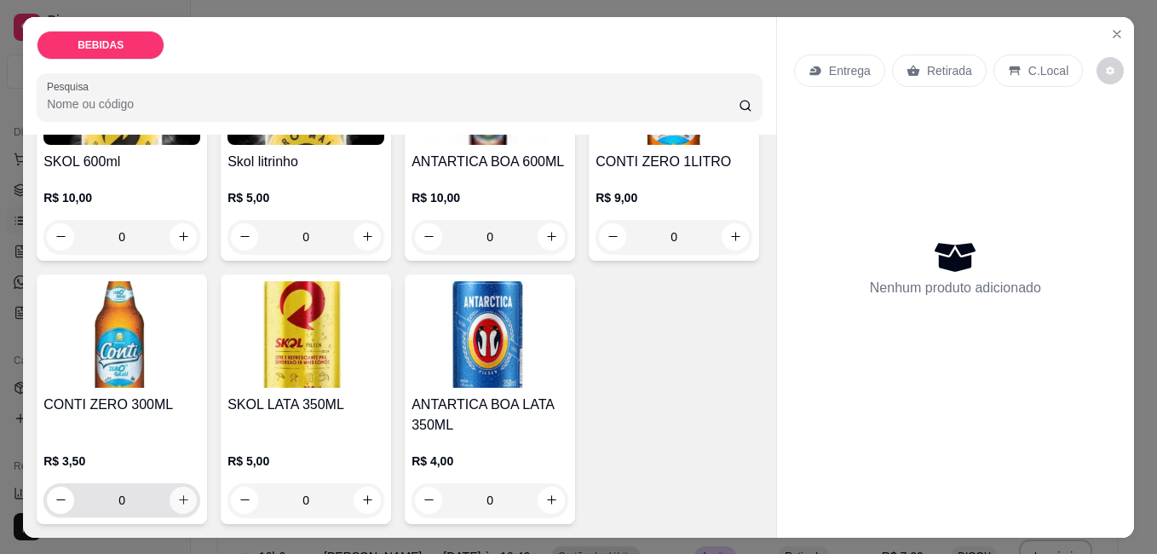
click at [190, 493] on icon "increase-product-quantity" at bounding box center [183, 499] width 13 height 13
type input "1"
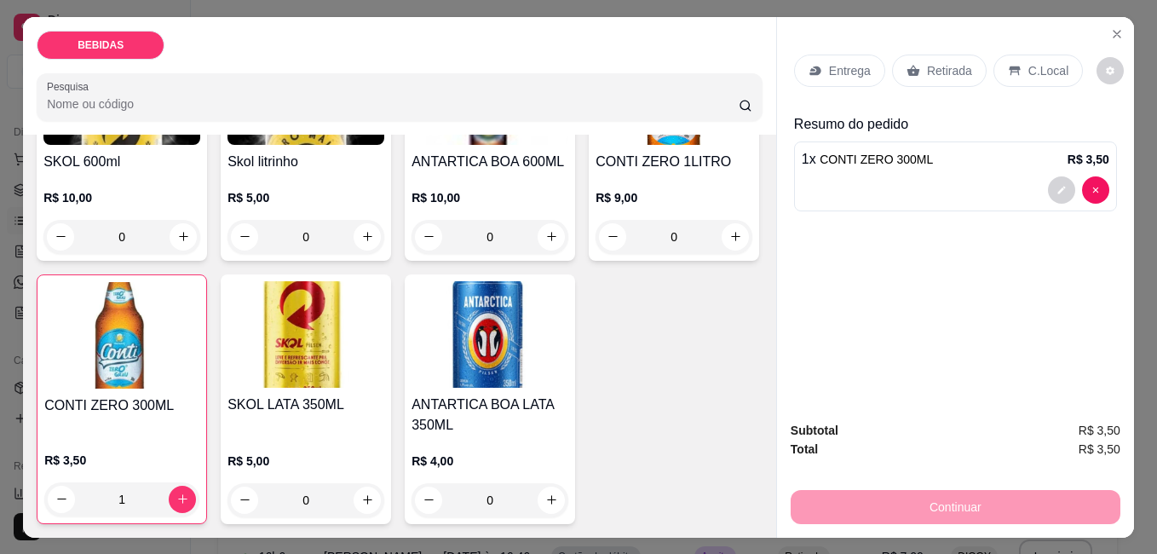
click at [996, 63] on div "C.Local" at bounding box center [1037, 71] width 89 height 32
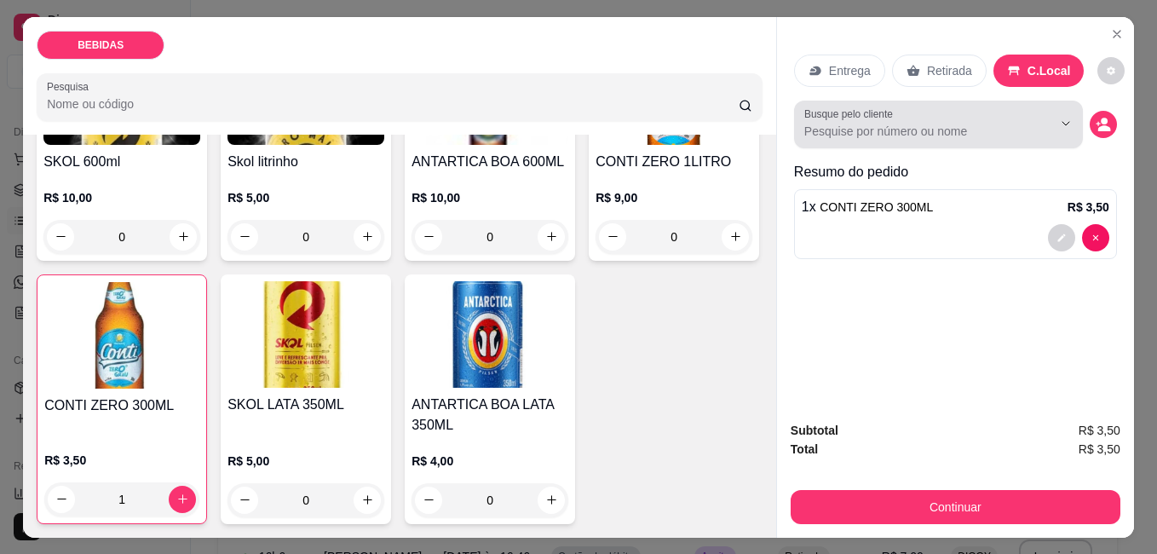
click at [948, 123] on input "Busque pelo cliente" at bounding box center [914, 131] width 221 height 17
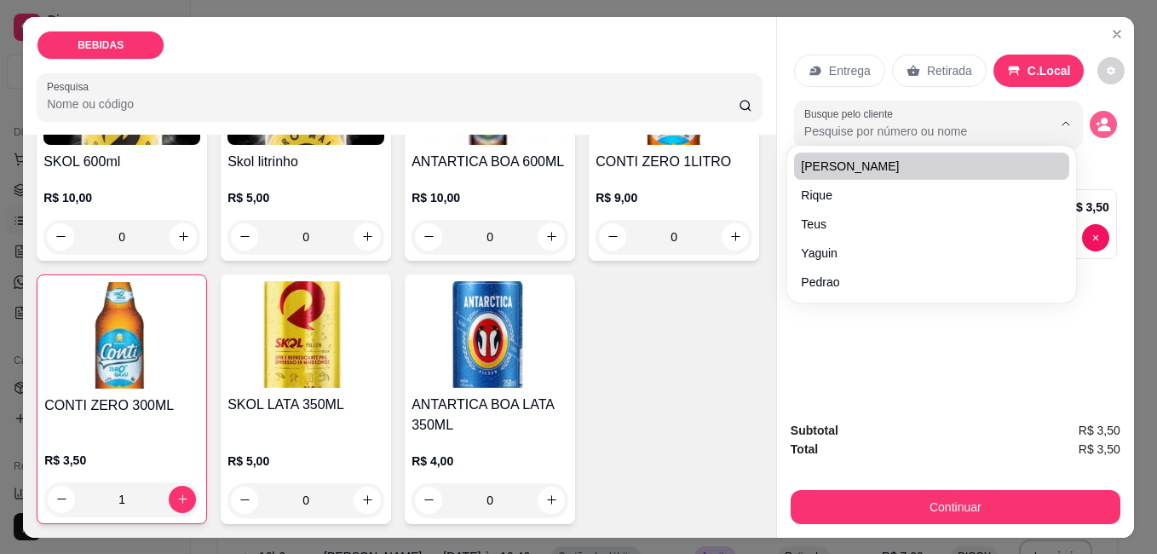
click at [1103, 120] on icon "decrease-product-quantity" at bounding box center [1103, 124] width 15 height 15
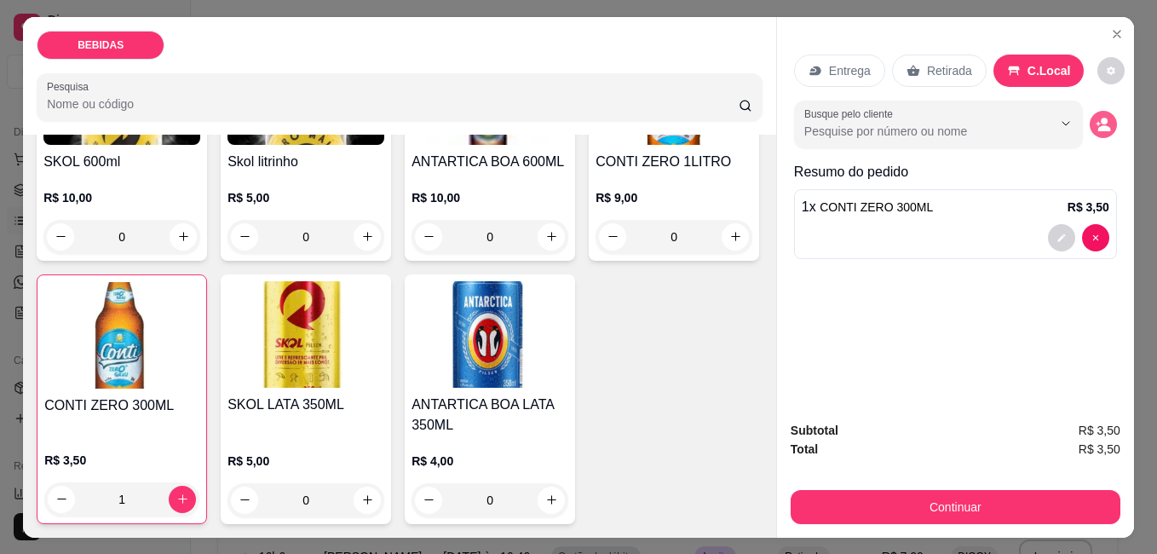
click at [1096, 117] on icon "decrease-product-quantity" at bounding box center [1103, 124] width 15 height 15
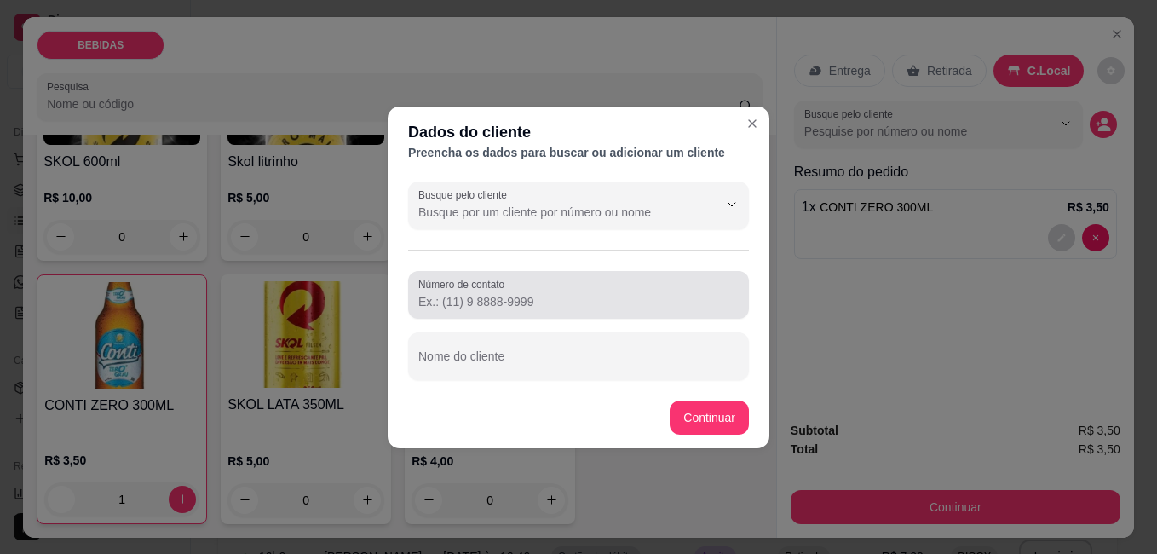
click at [555, 285] on div at bounding box center [578, 295] width 320 height 34
drag, startPoint x: 720, startPoint y: 299, endPoint x: 558, endPoint y: 294, distance: 162.0
click at [558, 294] on input "[PHONE_NUMBER]+44 44 44444-4444+44 44 44444-4444+44 44 44444-4444+44 44 44444-4…" at bounding box center [578, 301] width 320 height 17
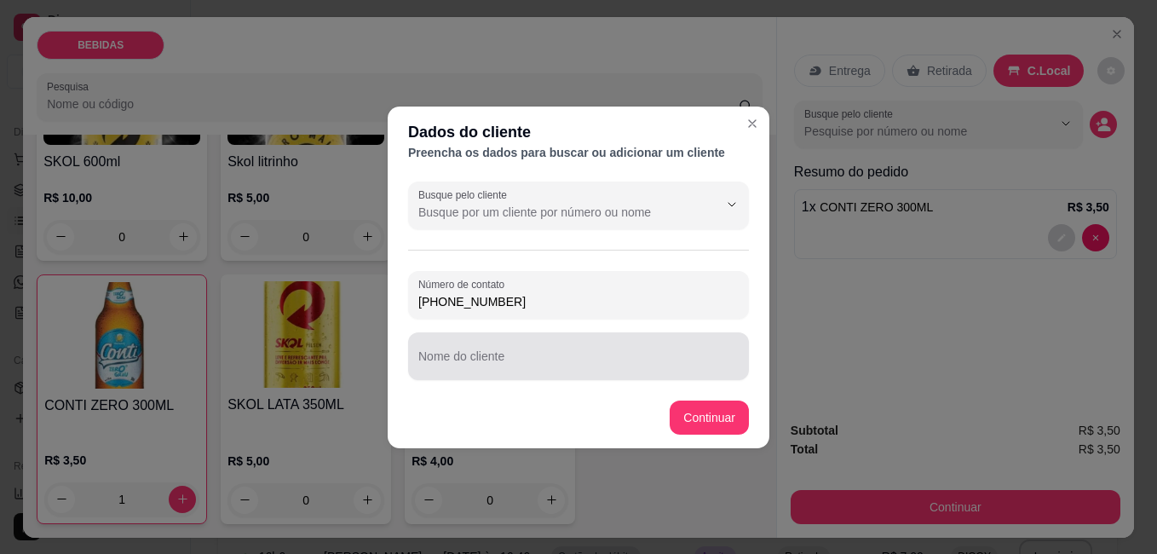
type input "[PHONE_NUMBER]"
click at [569, 360] on input "Nome do cliente" at bounding box center [578, 362] width 320 height 17
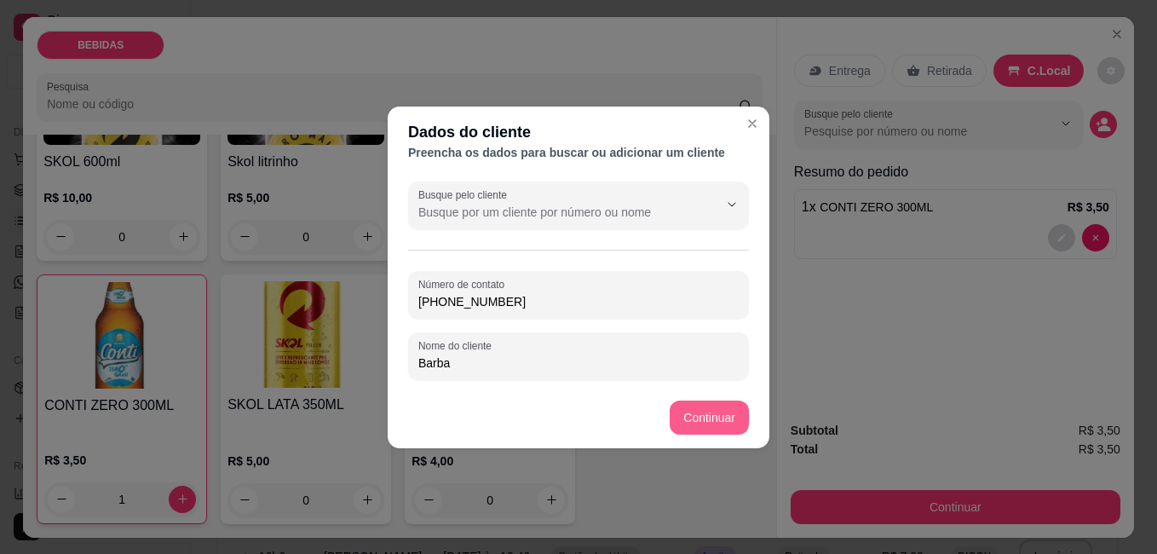
type input "Barba"
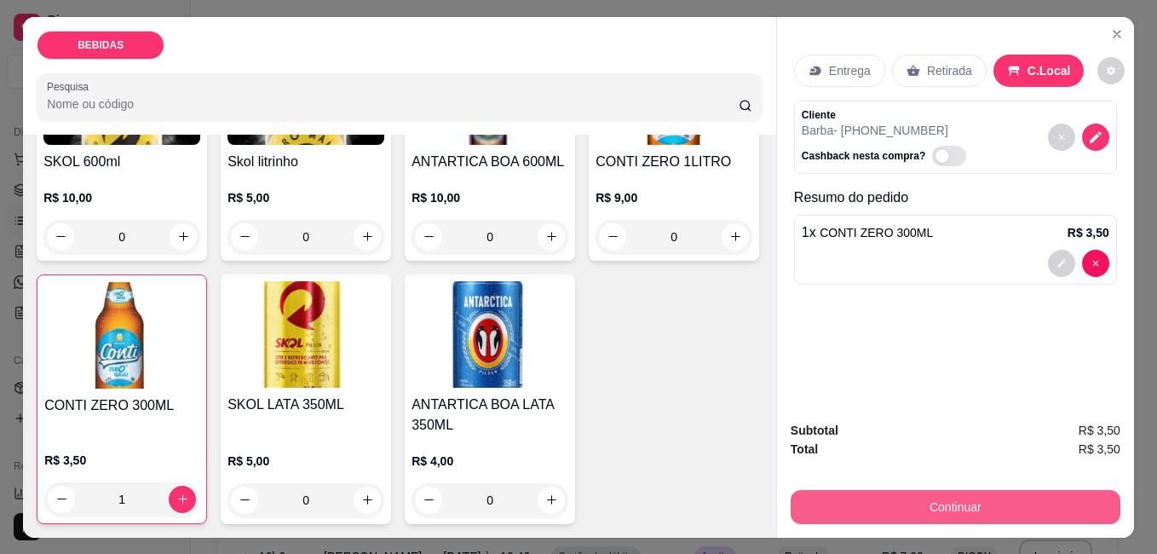
click at [941, 504] on button "Continuar" at bounding box center [956, 507] width 330 height 34
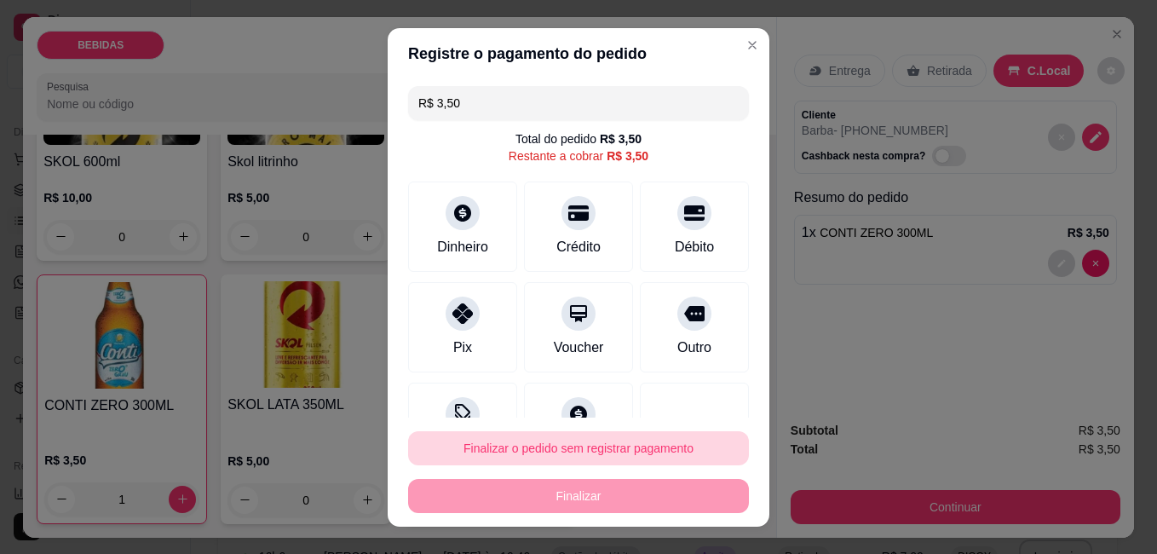
click at [674, 449] on button "Finalizar o pedido sem registrar pagamento" at bounding box center [578, 448] width 341 height 34
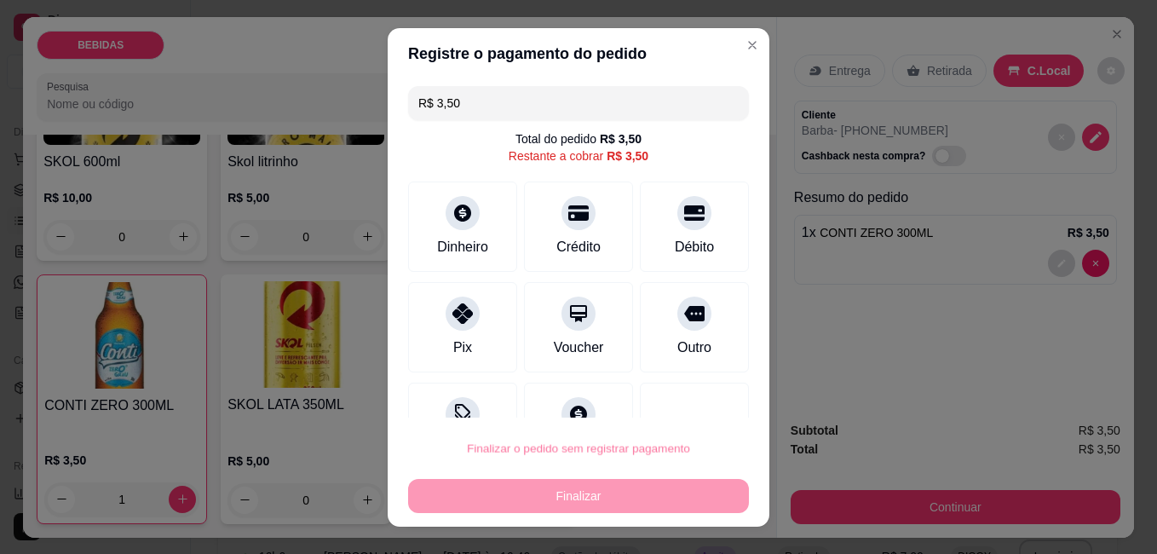
click at [697, 389] on button "Confirmar" at bounding box center [675, 400] width 60 height 26
type input "0"
type input "R$ 0,00"
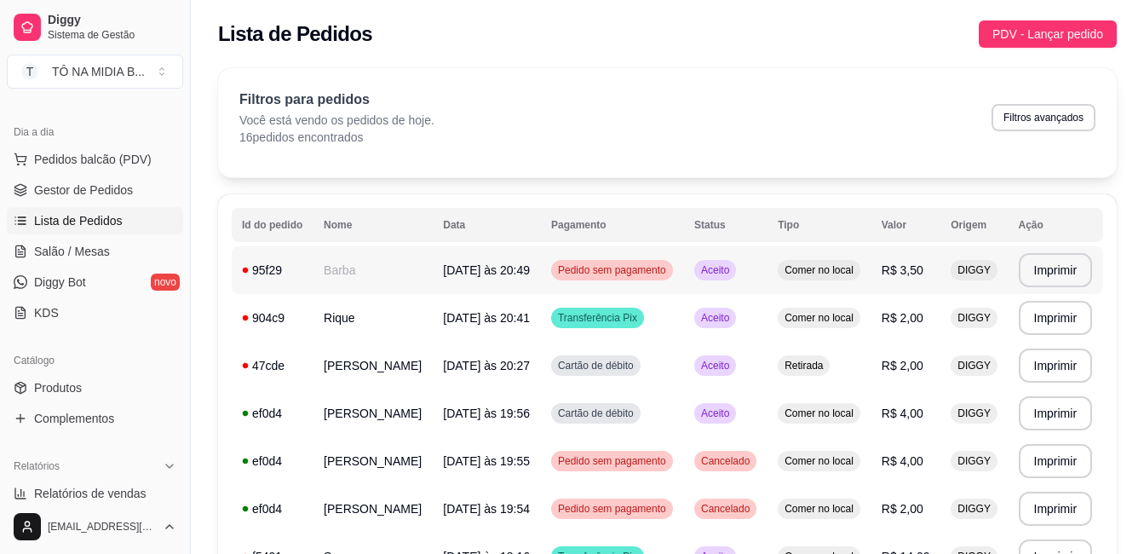
click at [509, 278] on td "[DATE] às 20:49" at bounding box center [487, 270] width 108 height 48
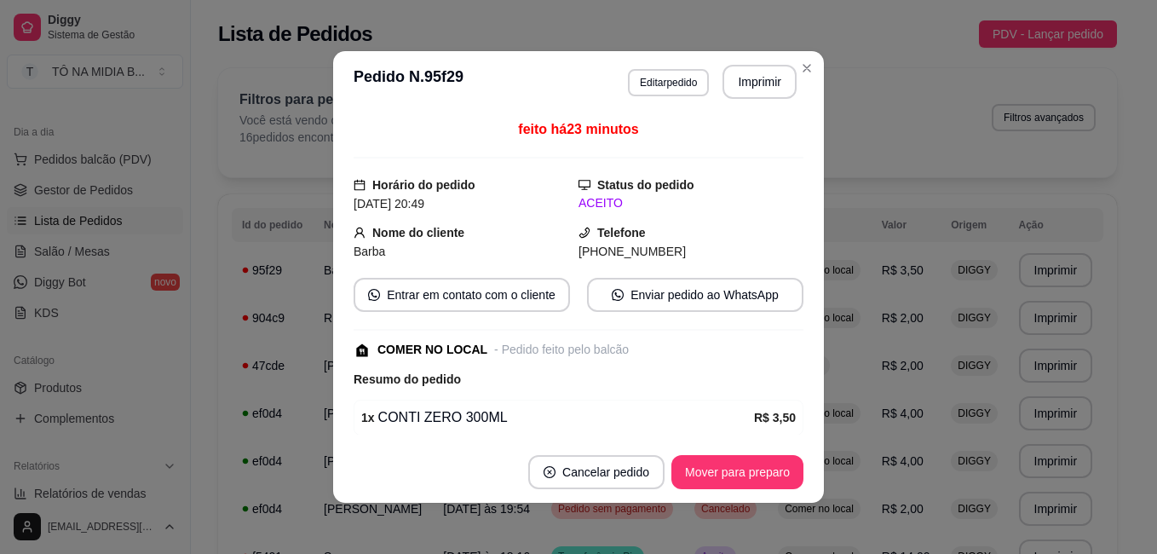
scroll to position [125, 0]
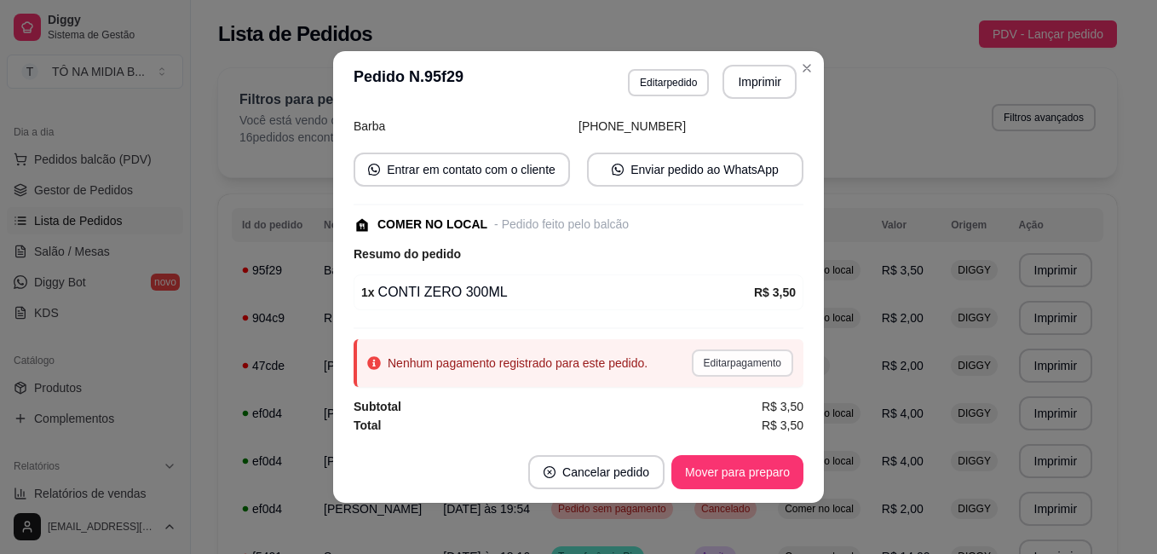
click at [696, 366] on button "Editar pagamento" at bounding box center [742, 362] width 101 height 27
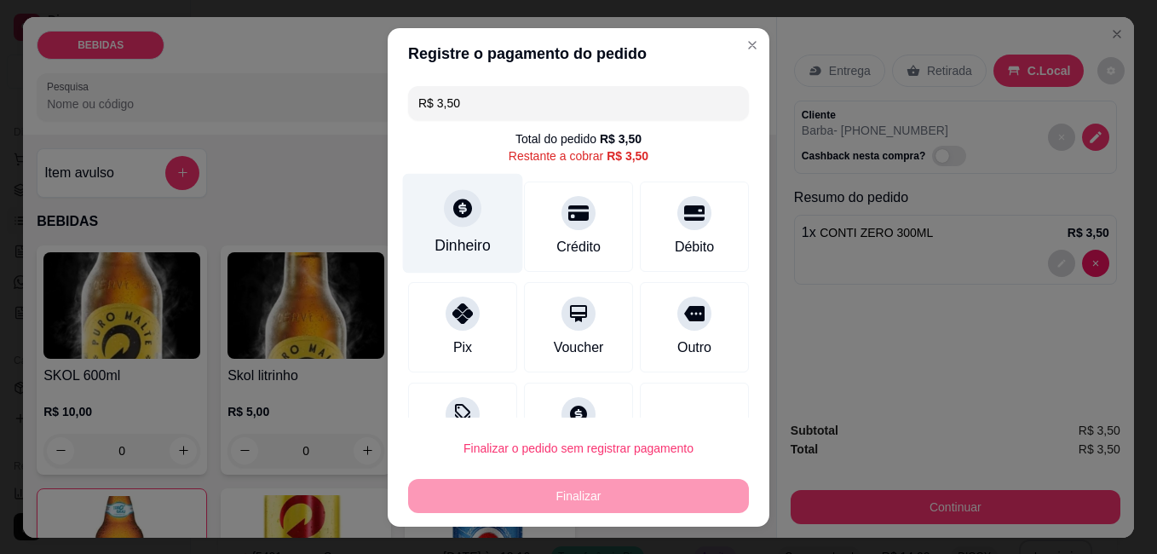
click at [476, 238] on div "Dinheiro" at bounding box center [463, 245] width 56 height 22
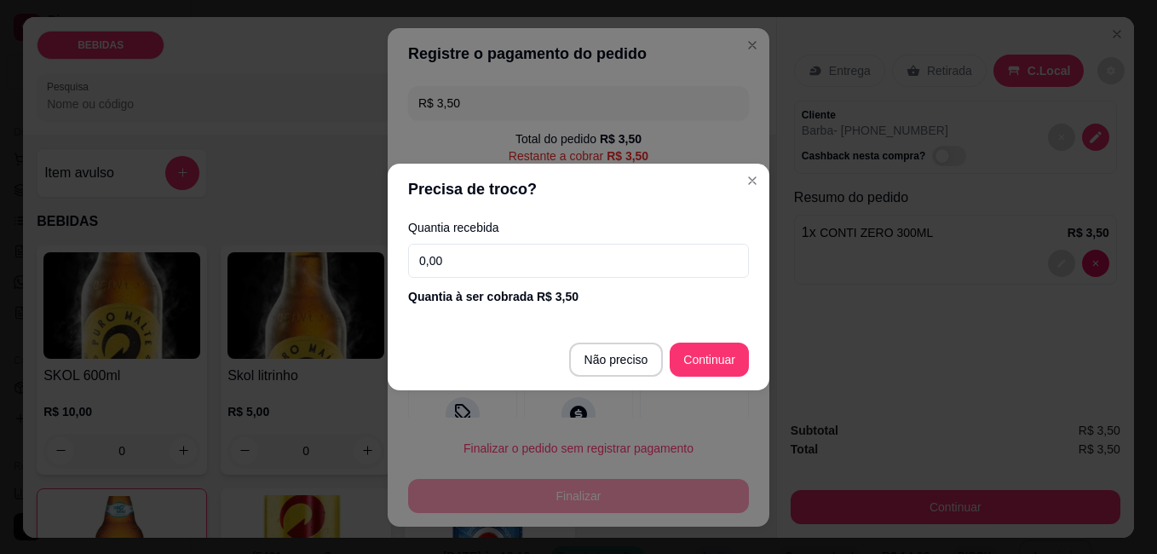
click at [532, 257] on input "0,00" at bounding box center [578, 261] width 341 height 34
type input "3,50"
type input "R$ 0,00"
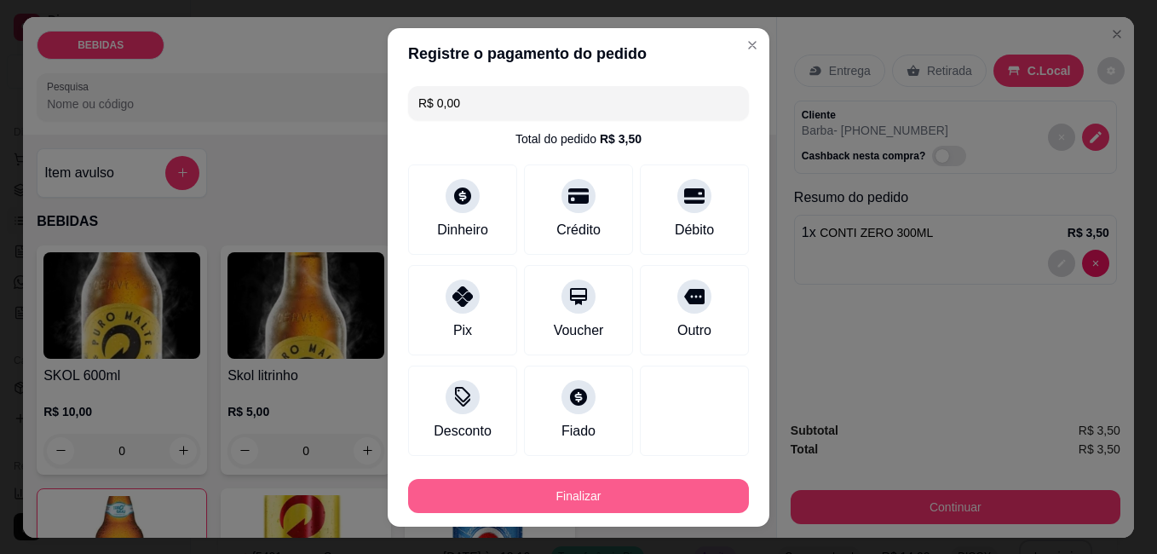
click at [662, 489] on button "Finalizar" at bounding box center [578, 496] width 341 height 34
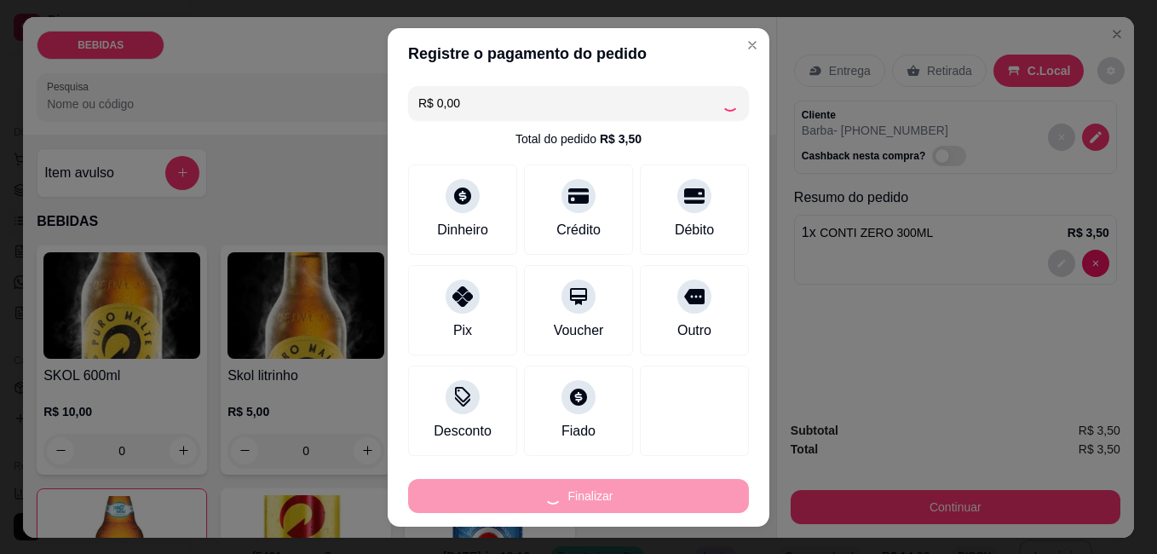
type input "0"
type input "-R$ 3,50"
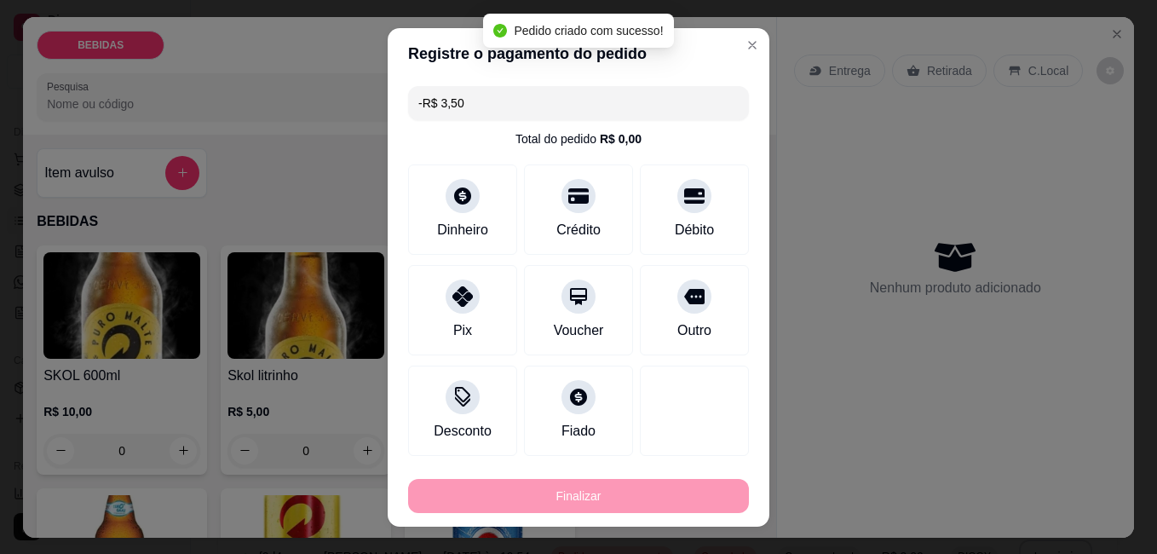
scroll to position [163, 0]
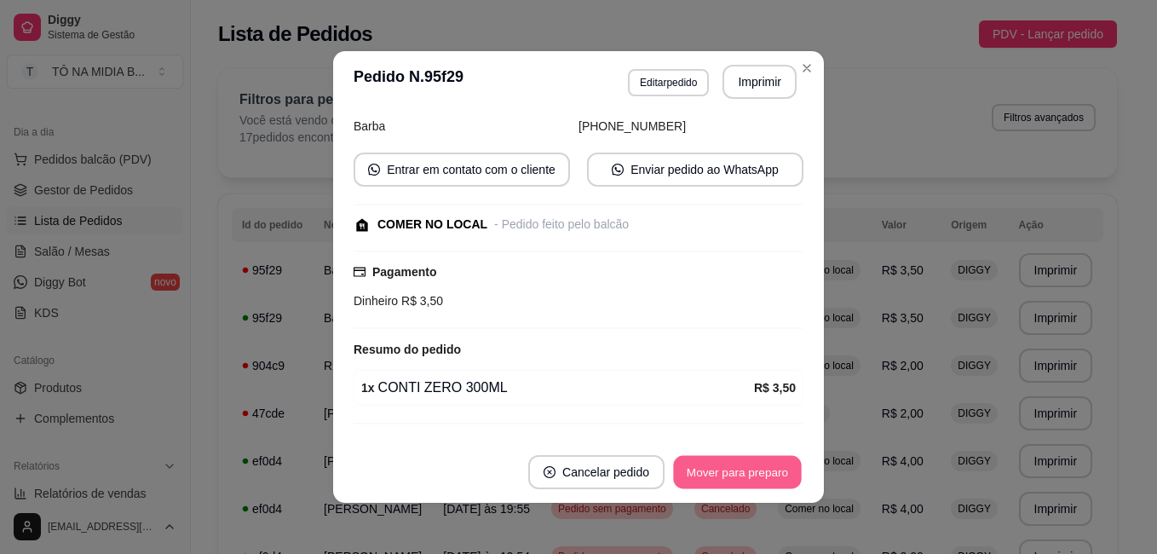
click at [739, 488] on button "Mover para preparo" at bounding box center [737, 472] width 128 height 33
click at [745, 474] on button "Mover para retirada disponível" at bounding box center [709, 472] width 188 height 34
click at [745, 474] on button "Mover para finalizado" at bounding box center [732, 472] width 141 height 34
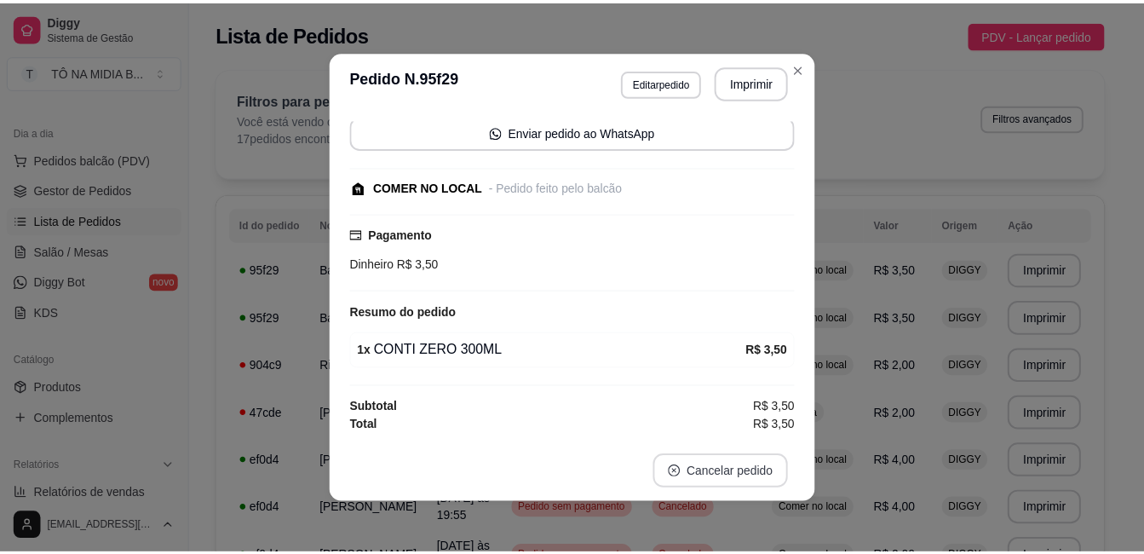
scroll to position [106, 0]
